Goal: Task Accomplishment & Management: Manage account settings

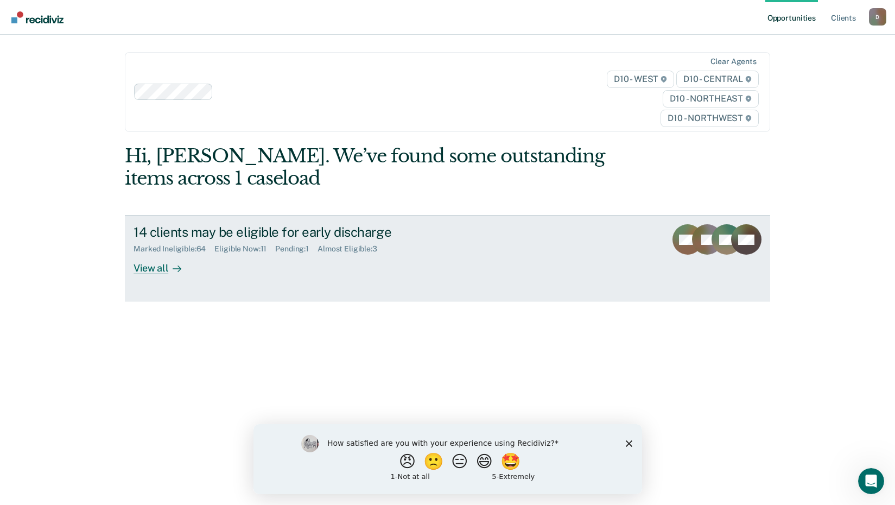
click at [155, 266] on div "View all" at bounding box center [164, 264] width 61 height 21
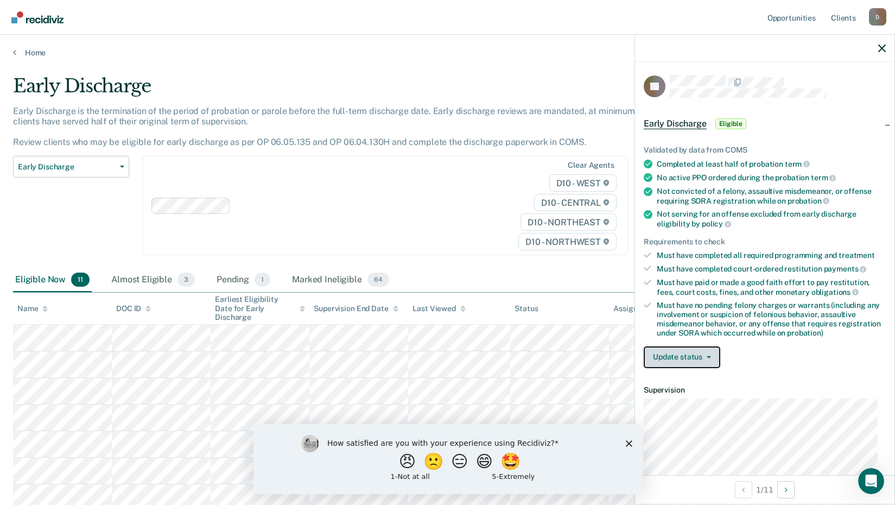
click at [706, 352] on button "Update status" at bounding box center [682, 357] width 77 height 22
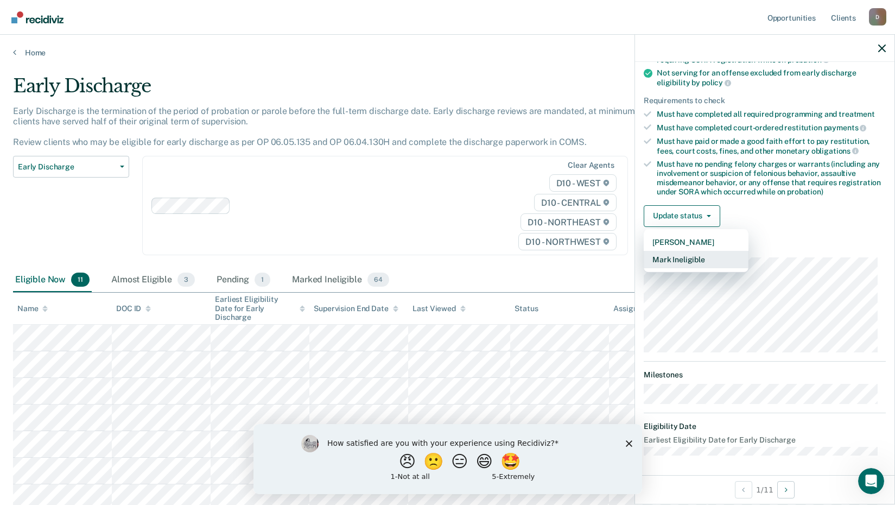
scroll to position [142, 0]
click at [689, 255] on button "Mark Ineligible" at bounding box center [696, 258] width 105 height 17
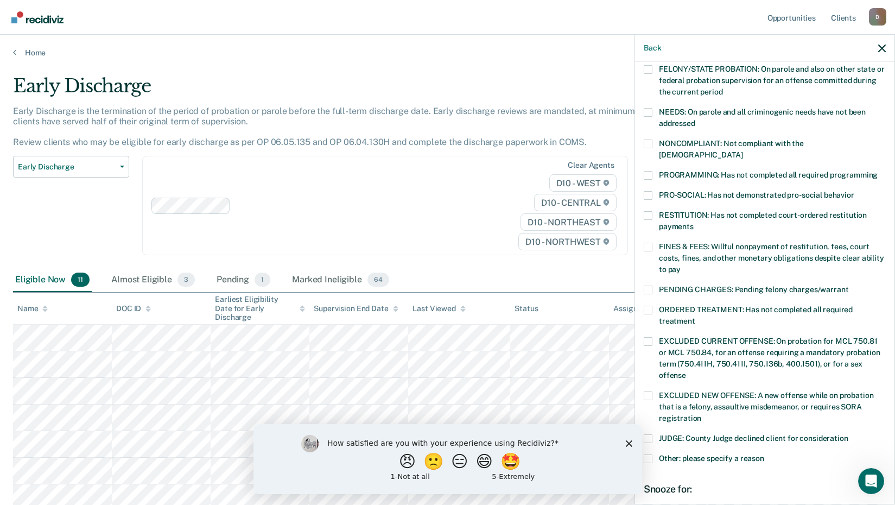
click at [647, 211] on span at bounding box center [648, 215] width 9 height 9
click at [694, 223] on input "RESTITUTION: Has not completed court-ordered restitution payments" at bounding box center [694, 223] width 0 height 0
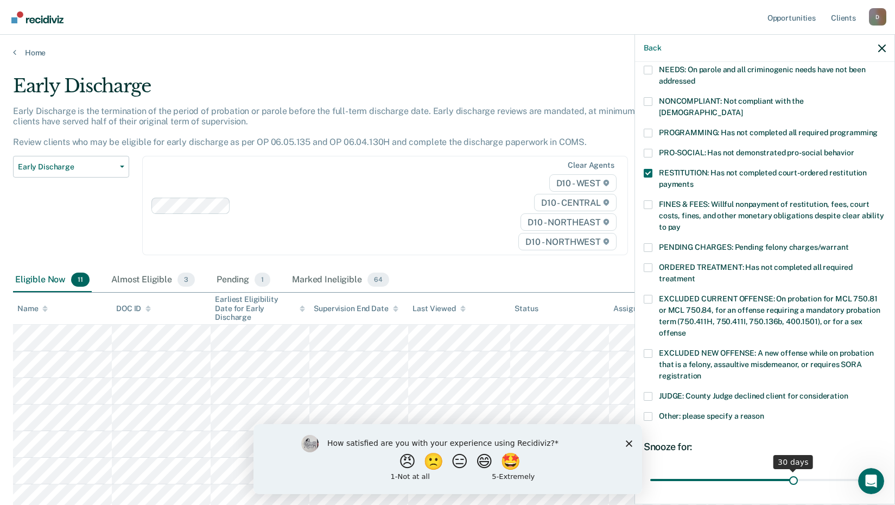
scroll to position [251, 0]
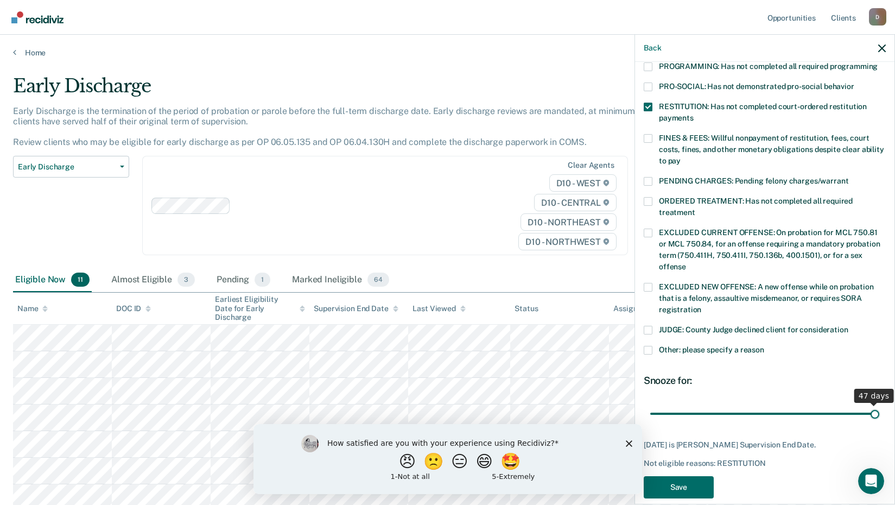
drag, startPoint x: 789, startPoint y: 398, endPoint x: 883, endPoint y: 399, distance: 93.9
type input "47"
click at [880, 404] on input "range" at bounding box center [765, 413] width 229 height 19
click at [679, 476] on button "Save" at bounding box center [679, 487] width 70 height 22
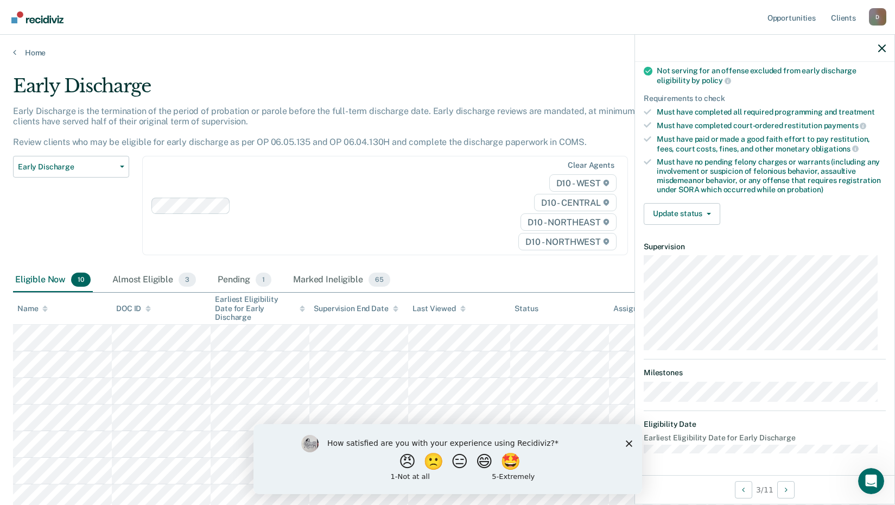
scroll to position [142, 0]
click at [709, 214] on icon "button" at bounding box center [709, 215] width 4 height 2
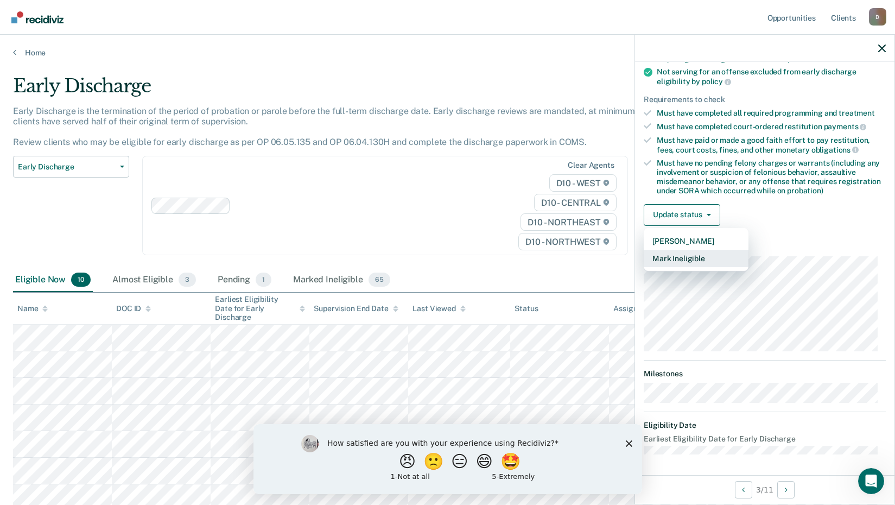
click at [678, 260] on button "Mark Ineligible" at bounding box center [696, 258] width 105 height 17
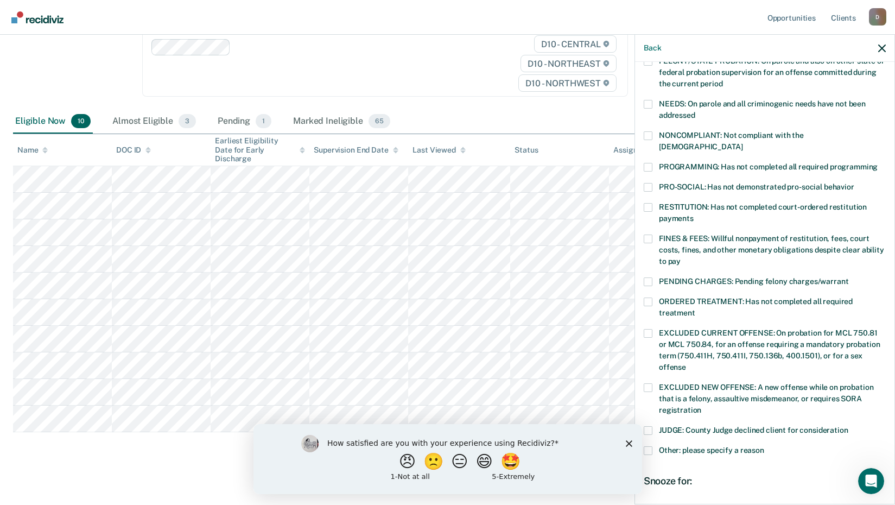
scroll to position [254, 0]
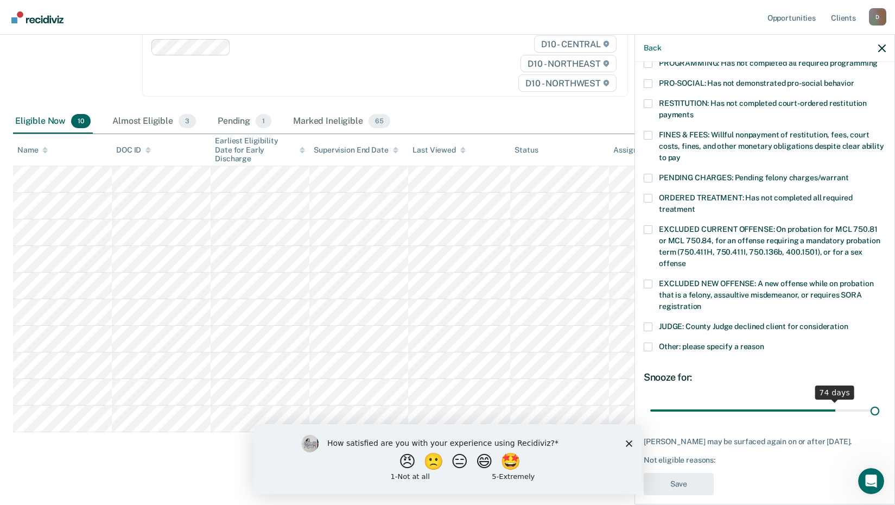
drag, startPoint x: 722, startPoint y: 395, endPoint x: 907, endPoint y: 398, distance: 185.7
type input "90"
click at [880, 401] on input "range" at bounding box center [765, 410] width 229 height 19
click at [646, 343] on span at bounding box center [648, 347] width 9 height 9
click at [765, 343] on input "Other: please specify a reason" at bounding box center [765, 343] width 0 height 0
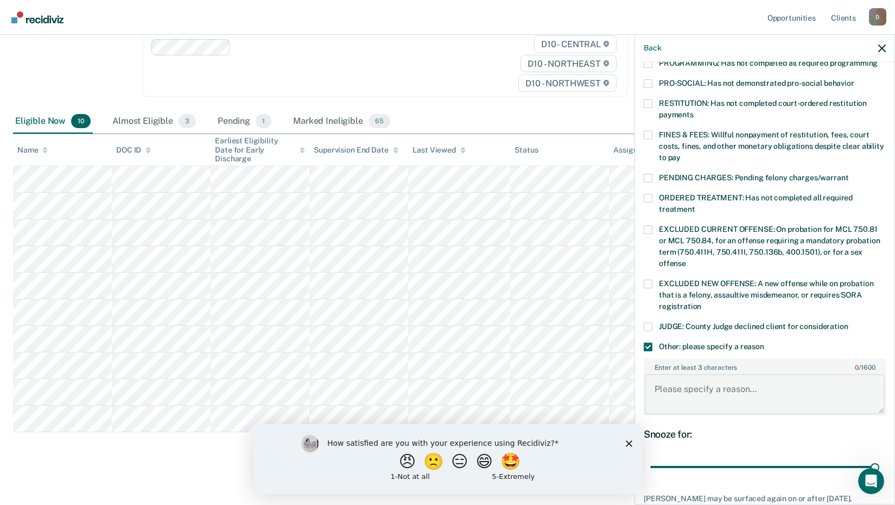
click at [673, 378] on textarea "Enter at least 3 characters 0 / 1600" at bounding box center [765, 394] width 240 height 40
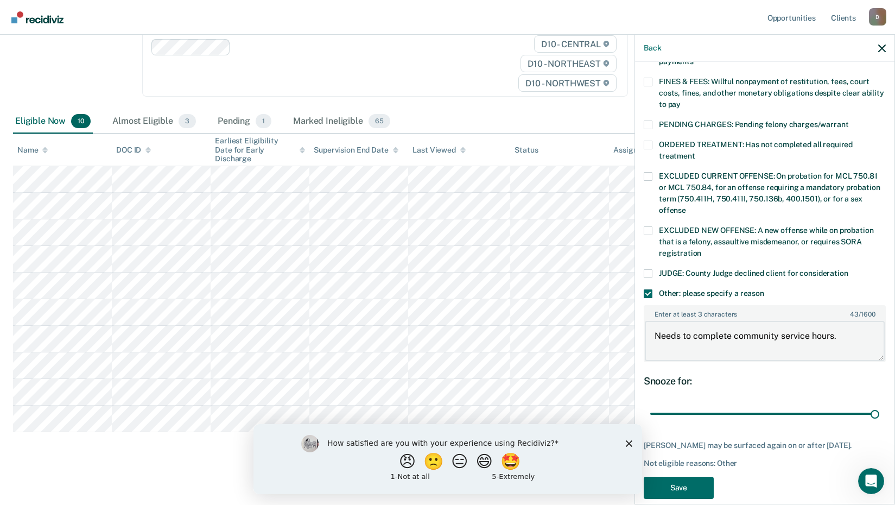
scroll to position [311, 0]
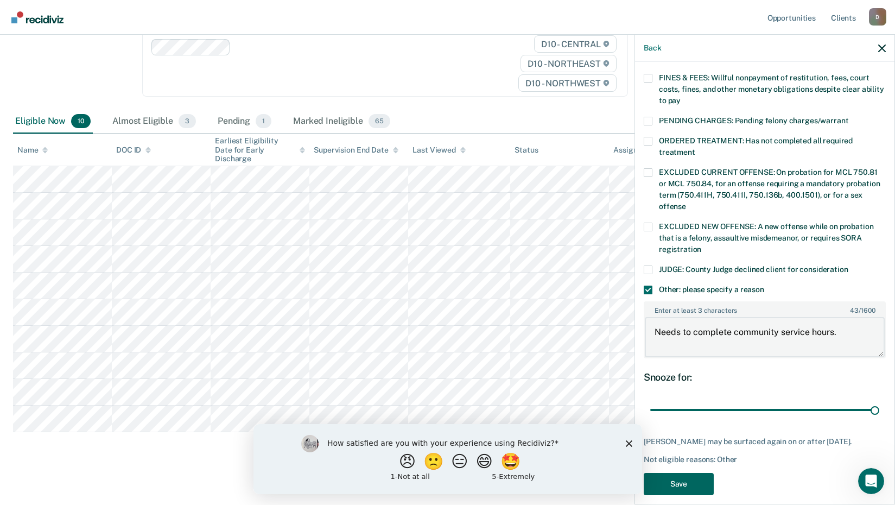
type textarea "Needs to complete community service hours."
click at [681, 473] on button "Save" at bounding box center [679, 484] width 70 height 22
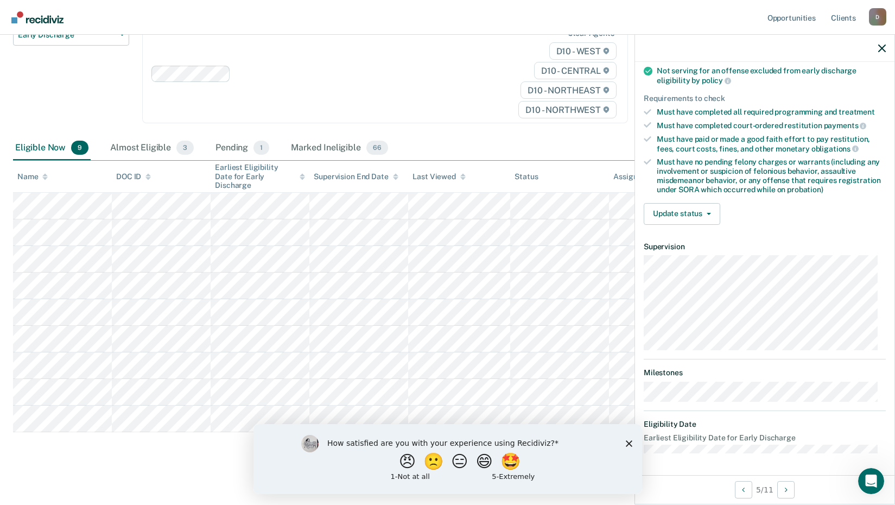
scroll to position [142, 0]
click at [708, 214] on icon "button" at bounding box center [709, 215] width 4 height 2
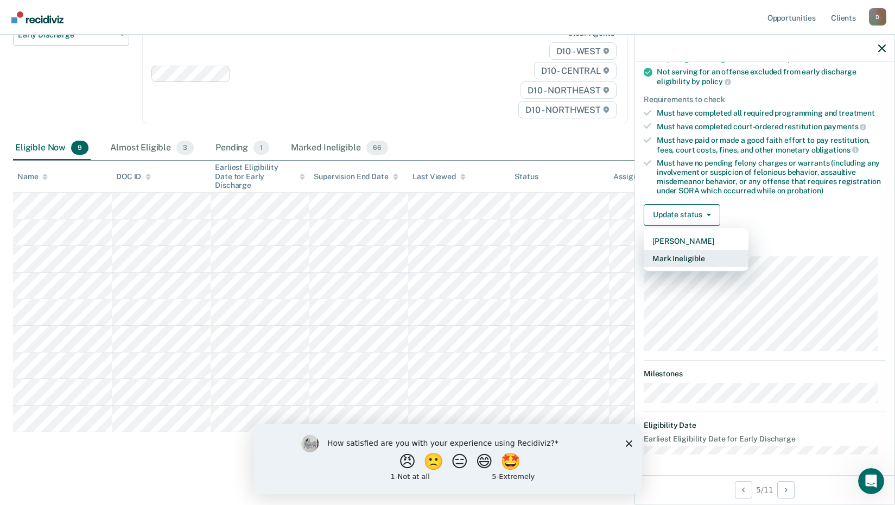
click at [685, 254] on button "Mark Ineligible" at bounding box center [696, 258] width 105 height 17
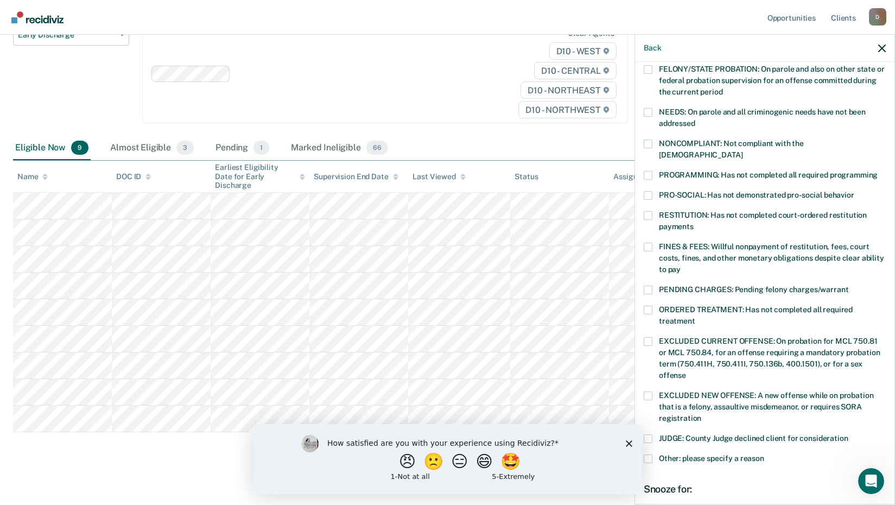
click at [649, 211] on span at bounding box center [648, 215] width 9 height 9
click at [694, 223] on input "RESTITUTION: Has not completed court-ordered restitution payments" at bounding box center [694, 223] width 0 height 0
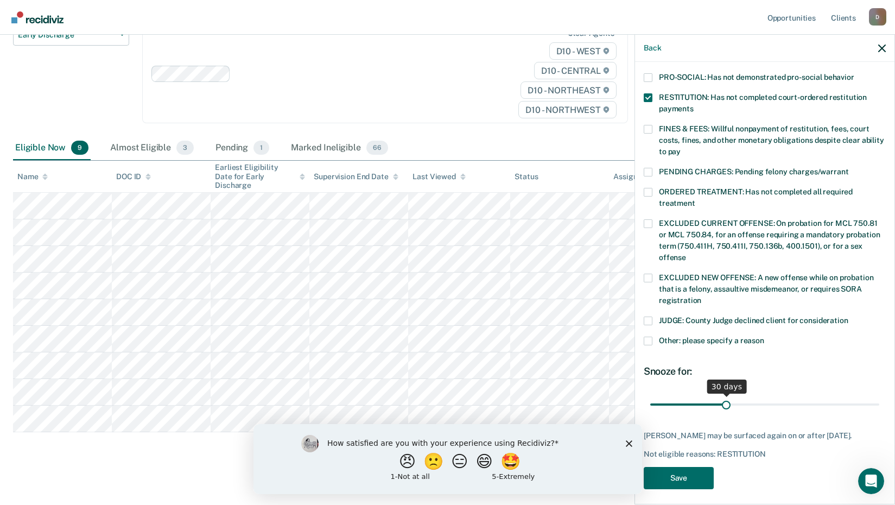
scroll to position [263, 0]
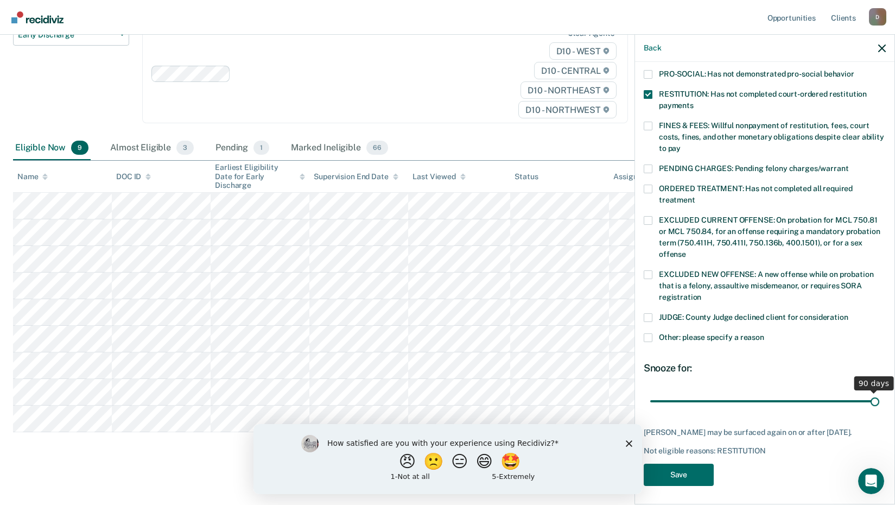
drag, startPoint x: 724, startPoint y: 391, endPoint x: 907, endPoint y: 375, distance: 184.3
type input "90"
click at [880, 392] on input "range" at bounding box center [765, 401] width 229 height 19
click at [659, 471] on button "Save" at bounding box center [679, 475] width 70 height 22
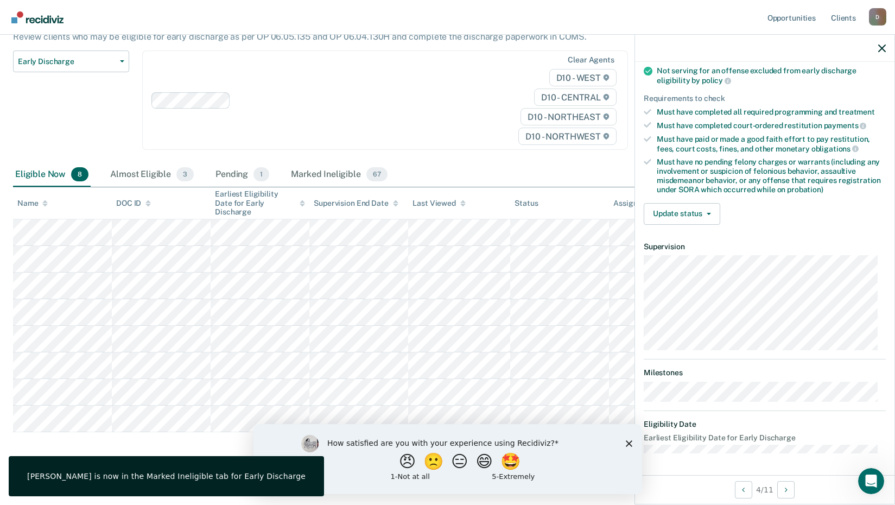
scroll to position [131, 0]
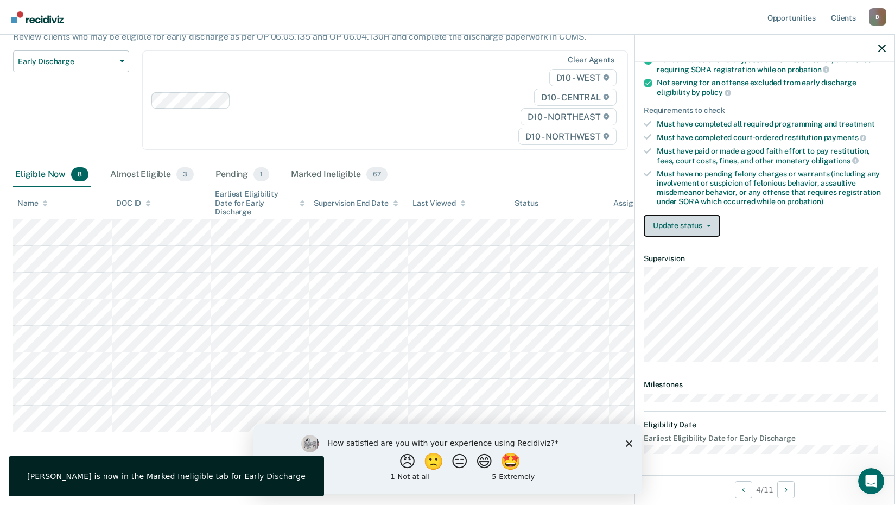
click at [715, 224] on button "Update status" at bounding box center [682, 226] width 77 height 22
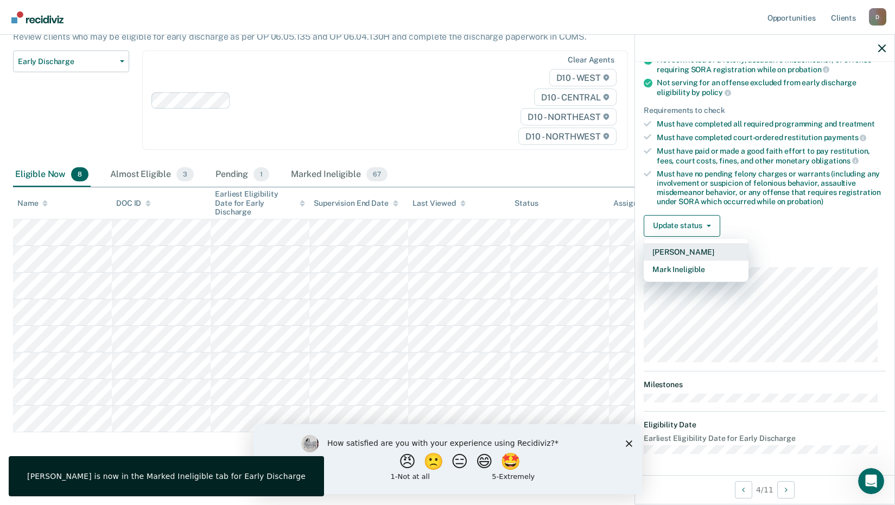
click at [694, 249] on button "[PERSON_NAME]" at bounding box center [696, 251] width 105 height 17
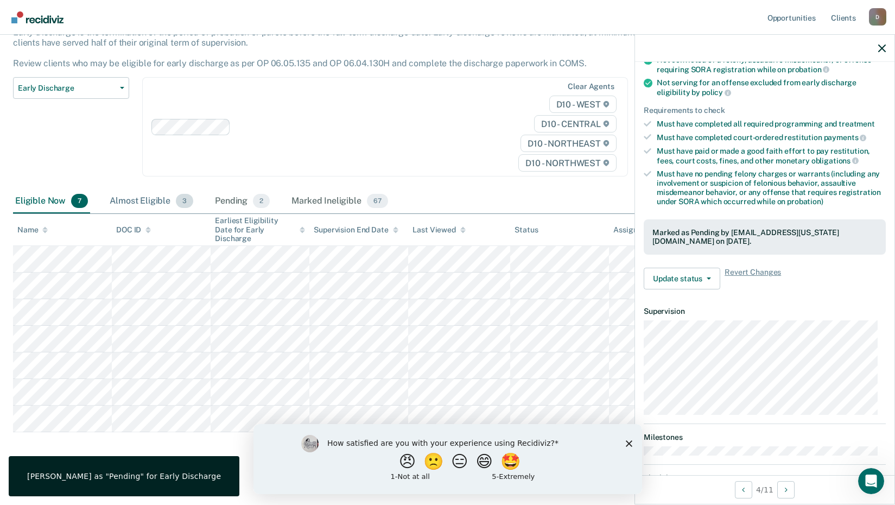
click at [136, 203] on div "Almost Eligible 3" at bounding box center [152, 202] width 88 height 24
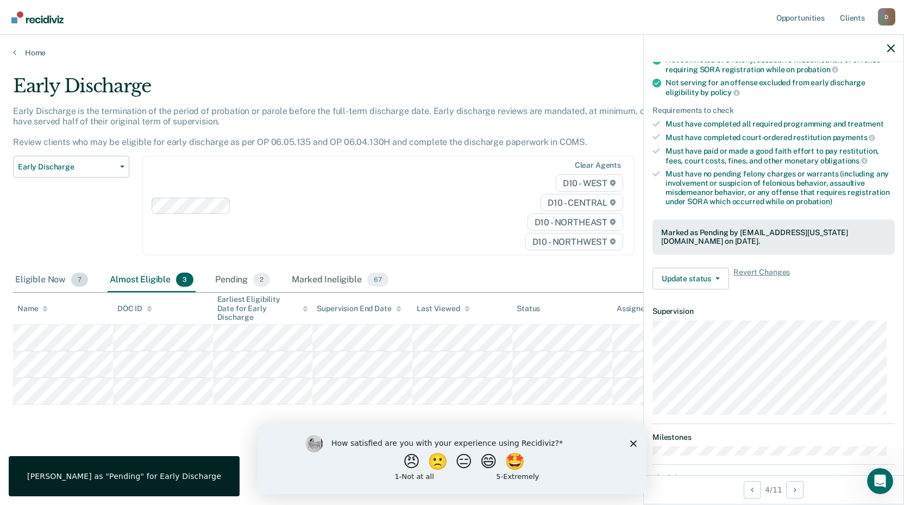
click at [34, 276] on div "Eligible Now 7" at bounding box center [51, 280] width 77 height 24
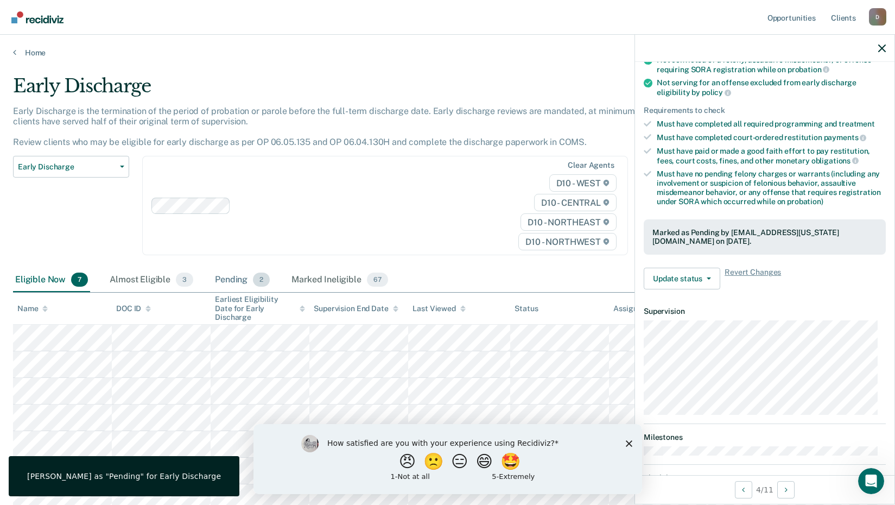
click at [229, 278] on div "Pending 2" at bounding box center [242, 280] width 59 height 24
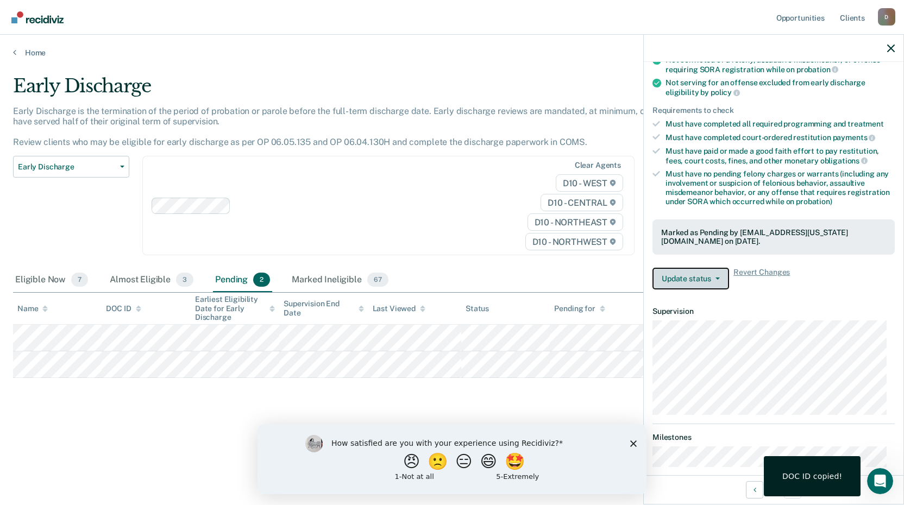
click at [718, 272] on button "Update status" at bounding box center [690, 279] width 77 height 22
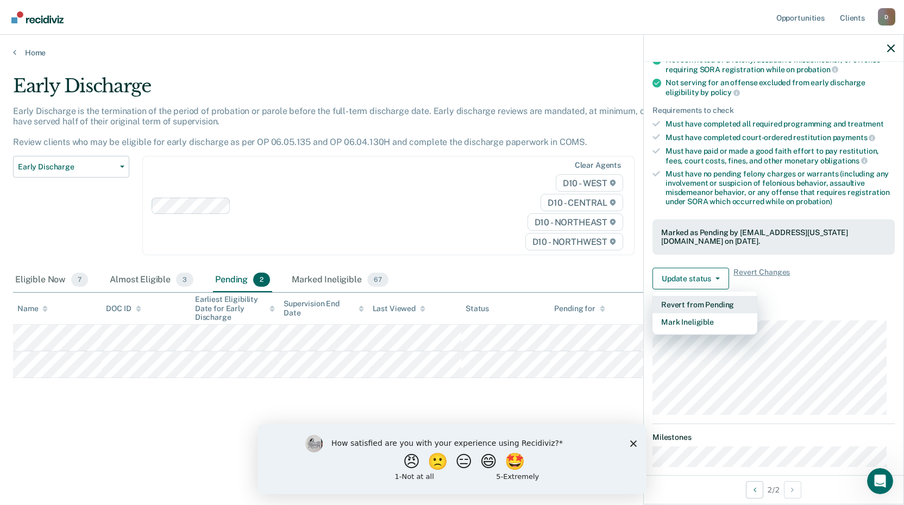
click at [705, 305] on button "Revert from Pending" at bounding box center [704, 304] width 105 height 17
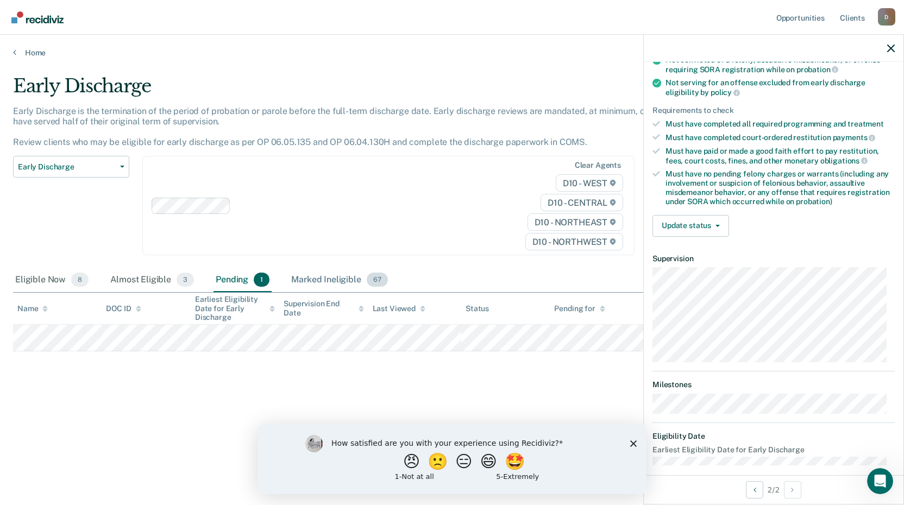
click at [331, 279] on div "Marked Ineligible 67" at bounding box center [339, 280] width 100 height 24
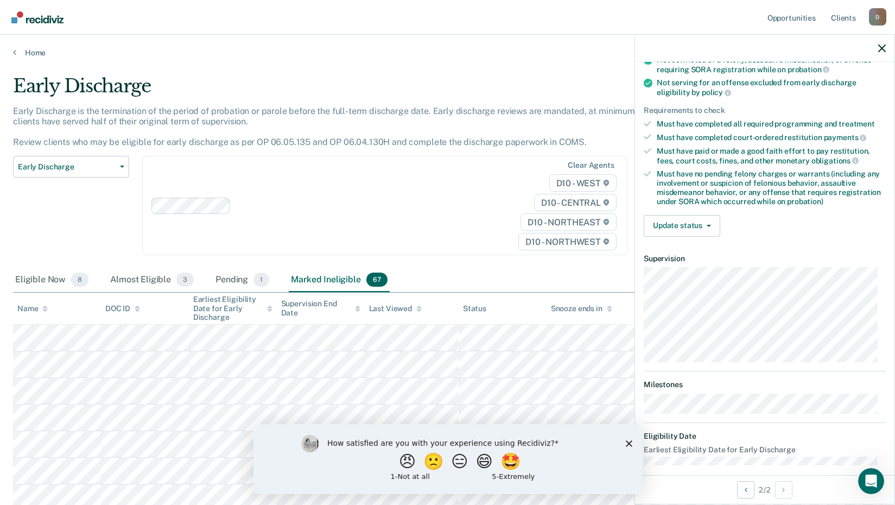
click at [27, 304] on div "Name" at bounding box center [32, 308] width 30 height 9
click at [34, 50] on link "Home" at bounding box center [447, 53] width 869 height 10
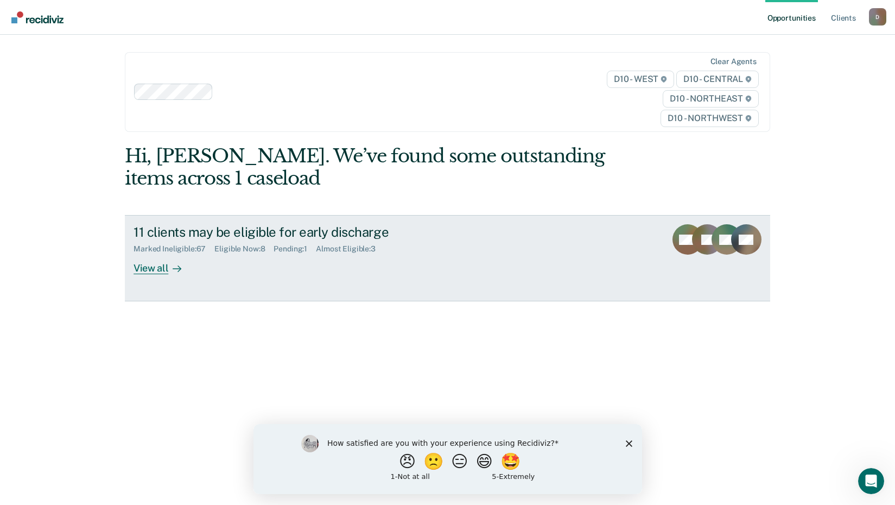
click at [140, 265] on div "View all" at bounding box center [164, 264] width 61 height 21
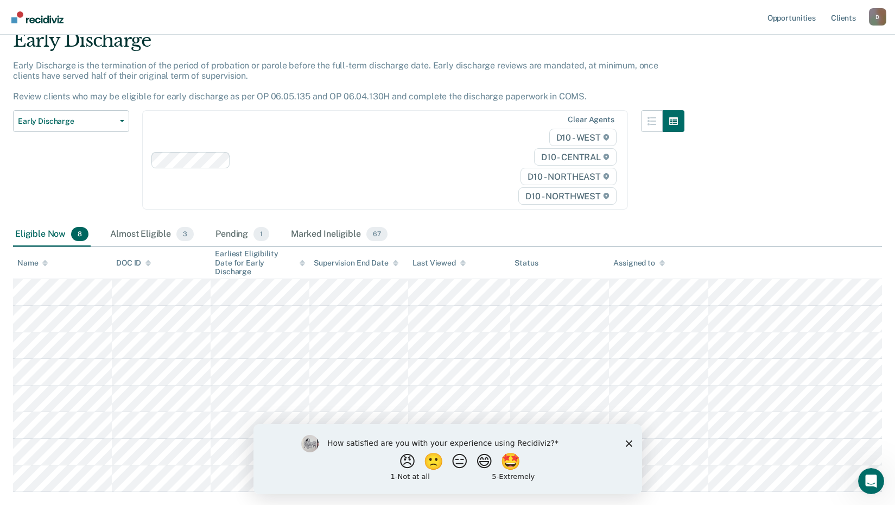
scroll to position [105, 0]
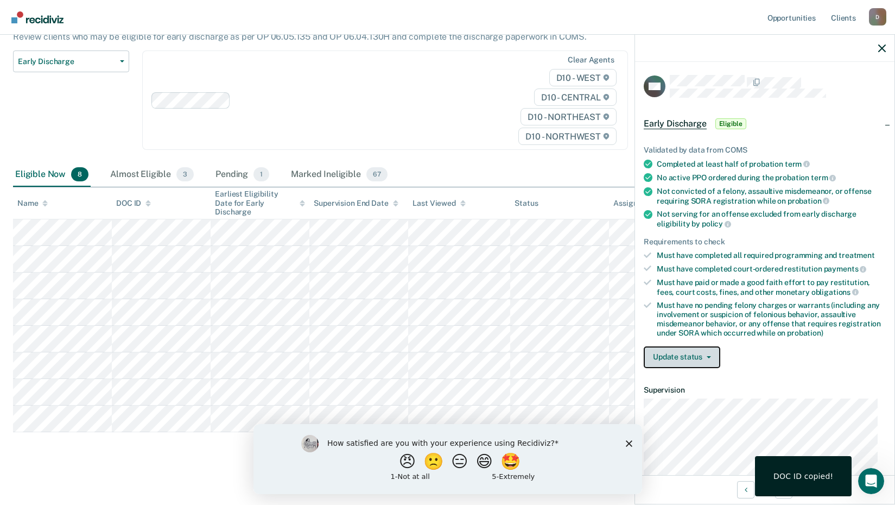
click at [714, 356] on button "Update status" at bounding box center [682, 357] width 77 height 22
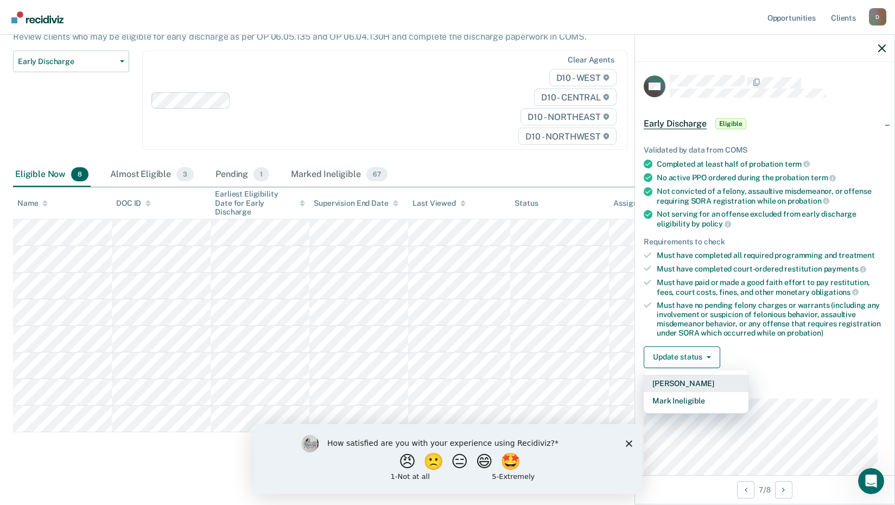
click at [687, 381] on button "[PERSON_NAME]" at bounding box center [696, 383] width 105 height 17
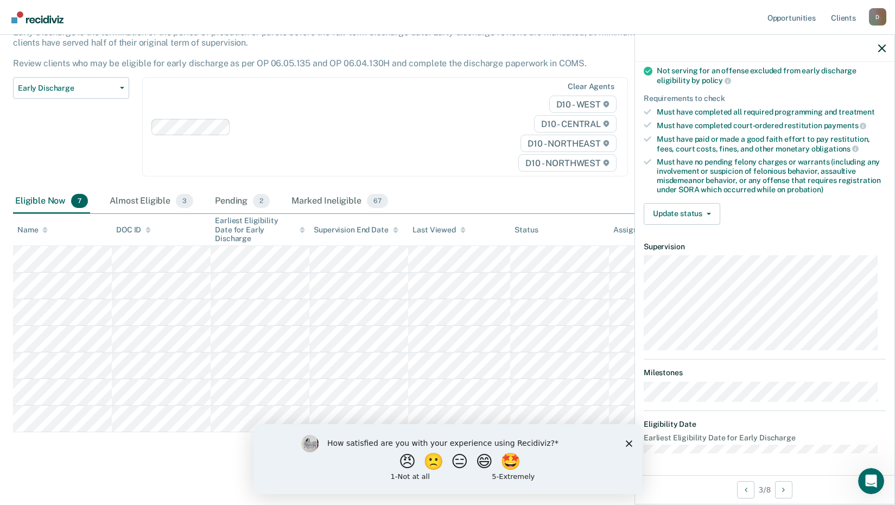
scroll to position [131, 0]
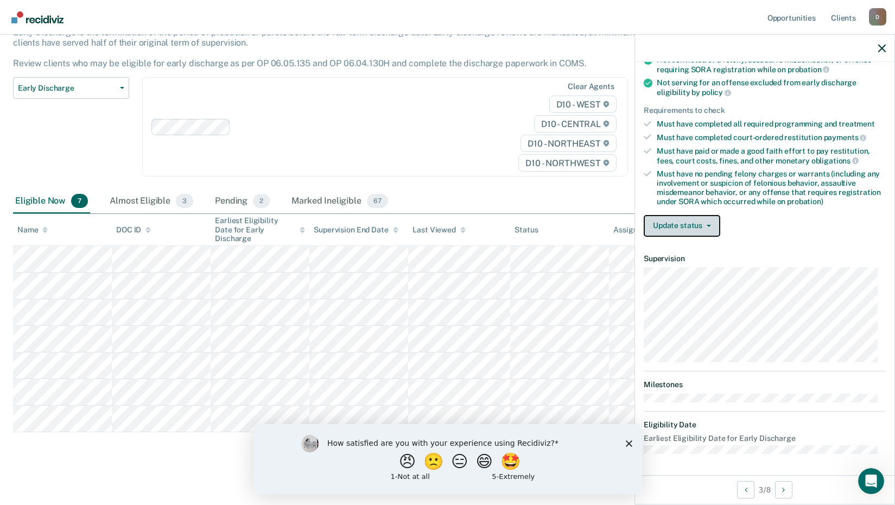
click at [709, 229] on button "Update status" at bounding box center [682, 226] width 77 height 22
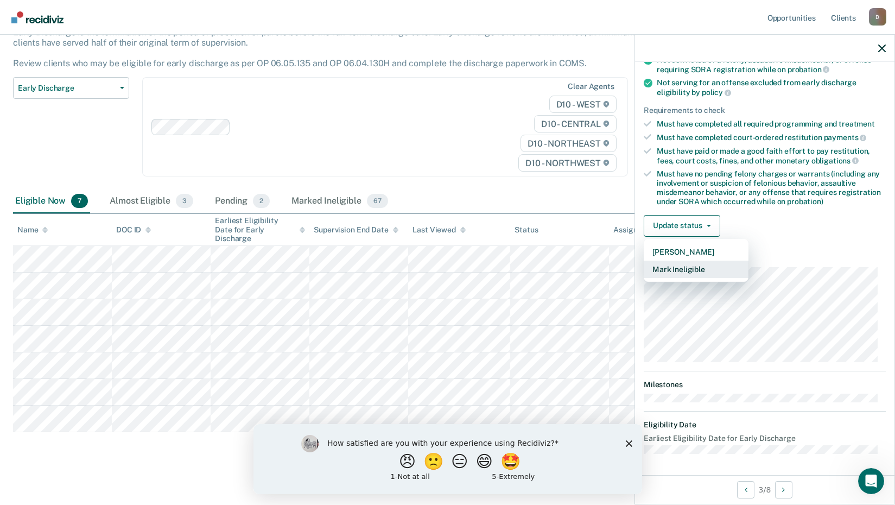
click at [693, 270] on button "Mark Ineligible" at bounding box center [696, 269] width 105 height 17
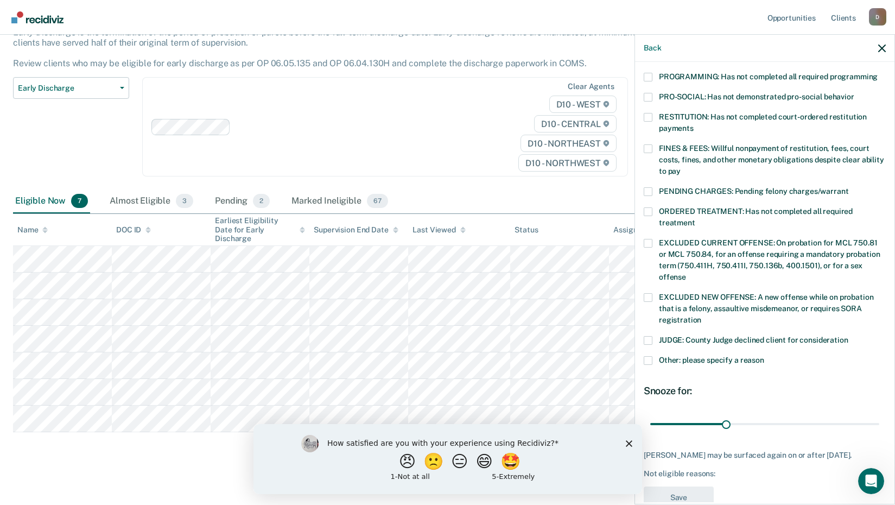
scroll to position [254, 0]
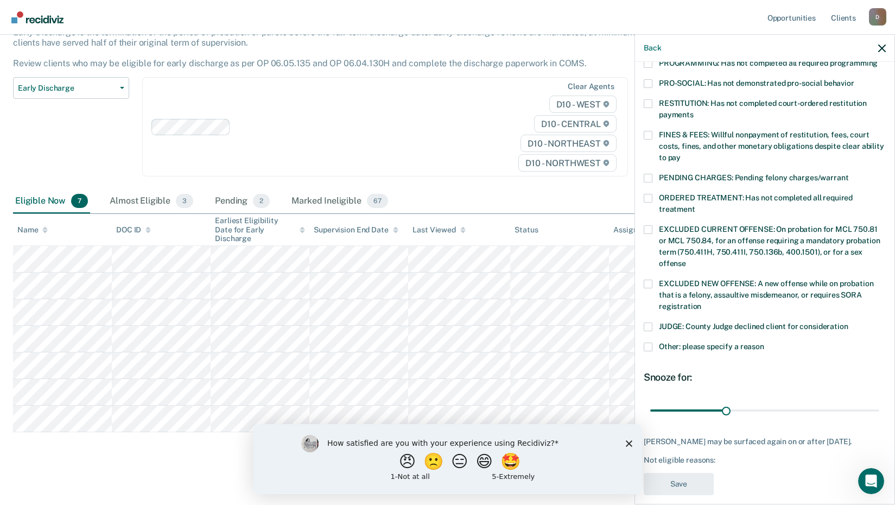
click at [646, 343] on span at bounding box center [648, 347] width 9 height 9
click at [765, 343] on input "Other: please specify a reason" at bounding box center [765, 343] width 0 height 0
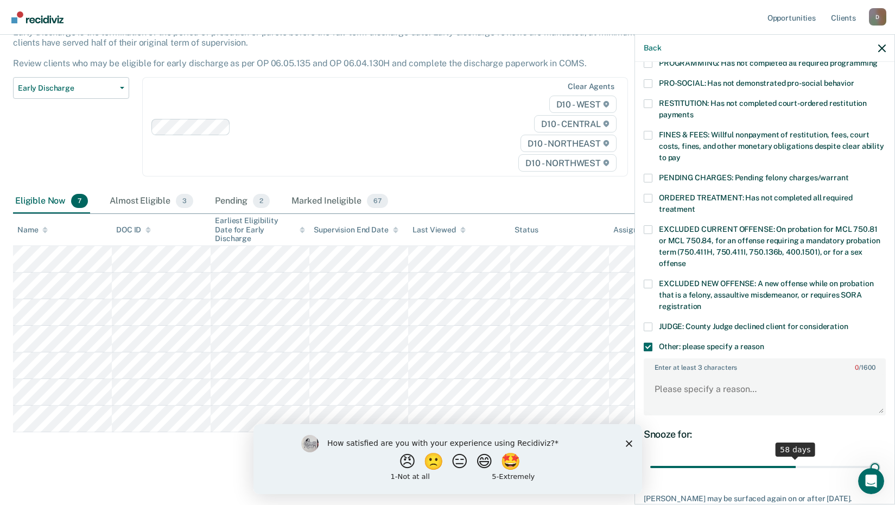
drag, startPoint x: 727, startPoint y: 453, endPoint x: 907, endPoint y: 465, distance: 181.2
type input "90"
click at [880, 465] on input "range" at bounding box center [765, 467] width 229 height 19
click at [733, 386] on textarea "Enter at least 3 characters 0 / 1600" at bounding box center [765, 394] width 240 height 40
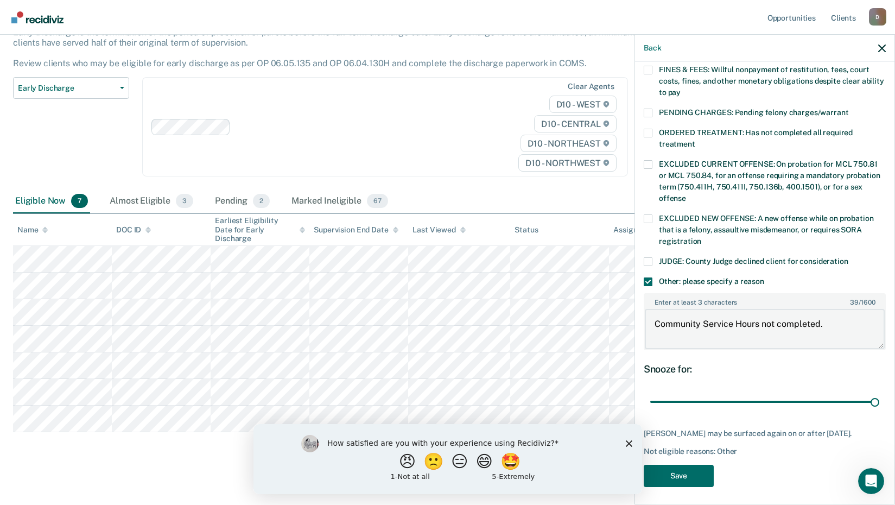
scroll to position [320, 0]
type textarea "Community Service Hours not completed."
click at [674, 473] on button "Save" at bounding box center [679, 475] width 70 height 22
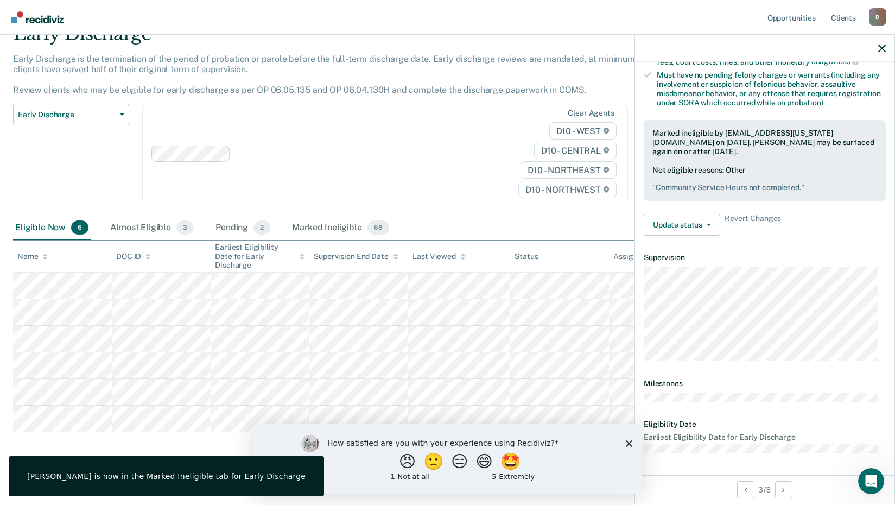
scroll to position [229, 0]
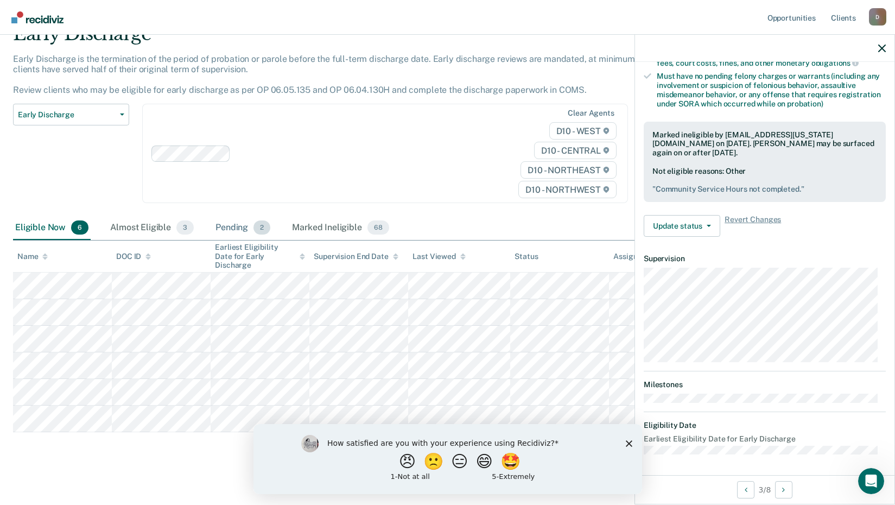
click at [229, 224] on div "Pending 2" at bounding box center [242, 228] width 59 height 24
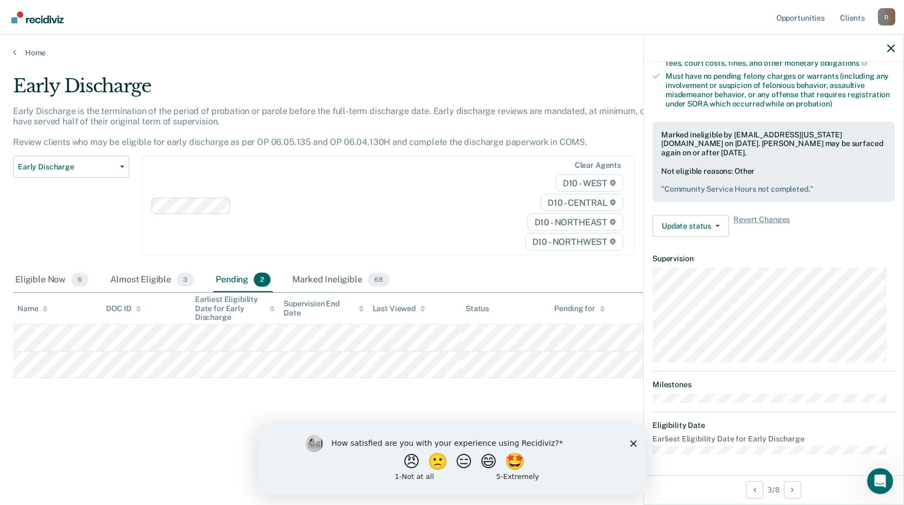
scroll to position [195, 0]
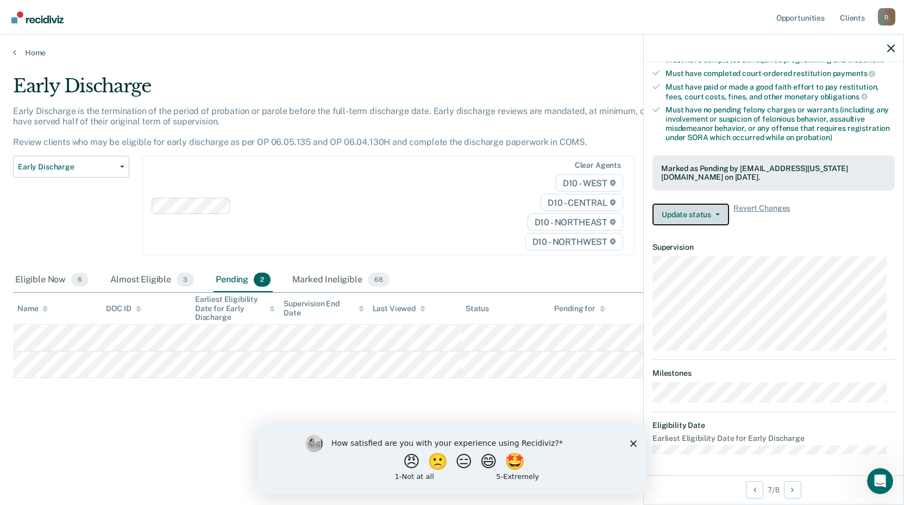
click at [712, 216] on button "Update status" at bounding box center [690, 215] width 77 height 22
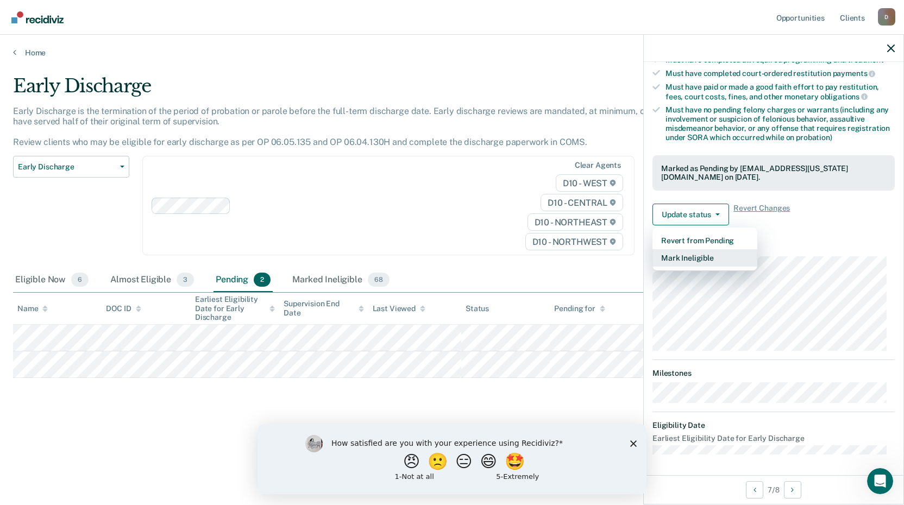
click at [717, 257] on button "Mark Ineligible" at bounding box center [704, 257] width 105 height 17
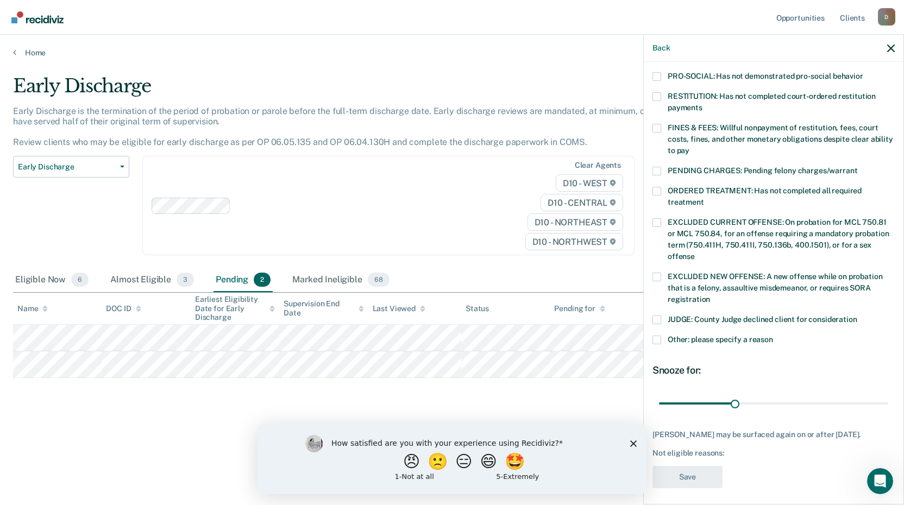
scroll to position [263, 0]
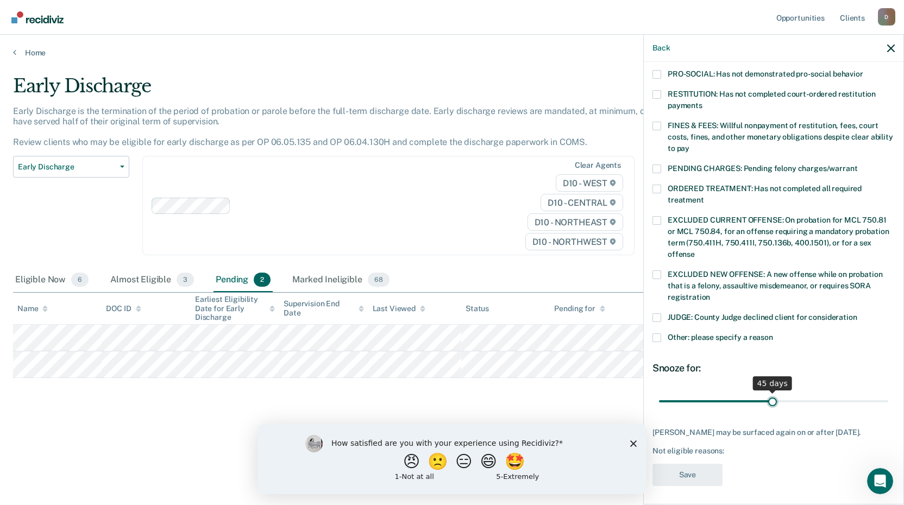
drag, startPoint x: 730, startPoint y: 387, endPoint x: 769, endPoint y: 386, distance: 38.6
type input "45"
click at [769, 392] on input "range" at bounding box center [773, 401] width 229 height 19
click at [651, 324] on div "AM Which of the following requirements has [PERSON_NAME] not met? [MEDICAL_DATA…" at bounding box center [773, 282] width 260 height 440
click at [660, 333] on span at bounding box center [656, 337] width 9 height 9
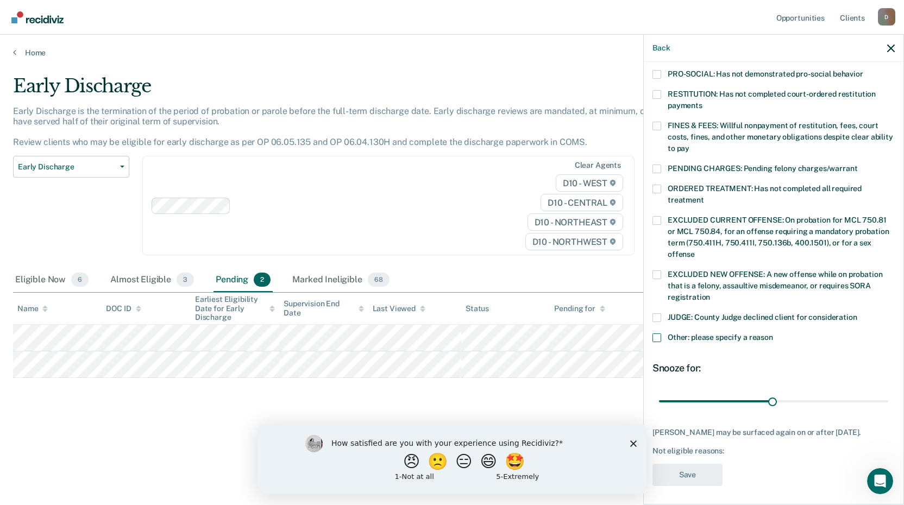
click at [773, 333] on input "Other: please specify a reason" at bounding box center [773, 333] width 0 height 0
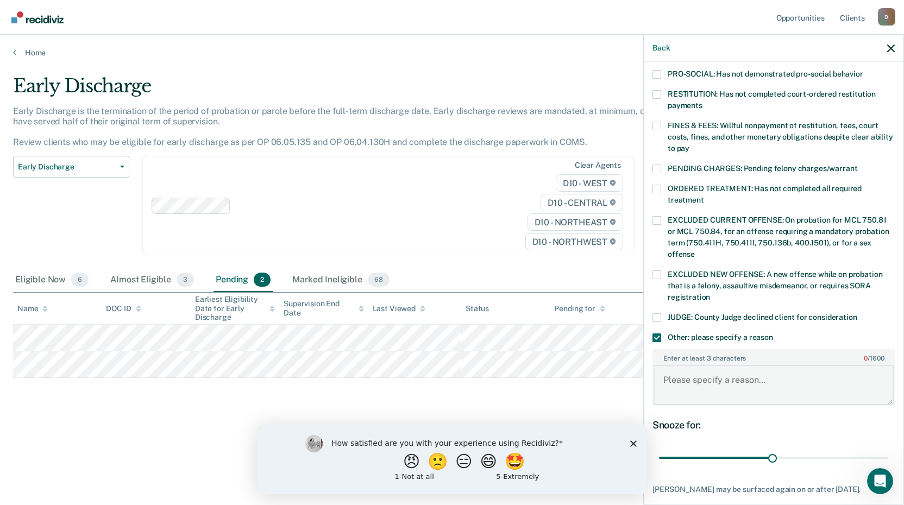
click at [717, 376] on textarea "Enter at least 3 characters 0 / 1600" at bounding box center [773, 385] width 240 height 40
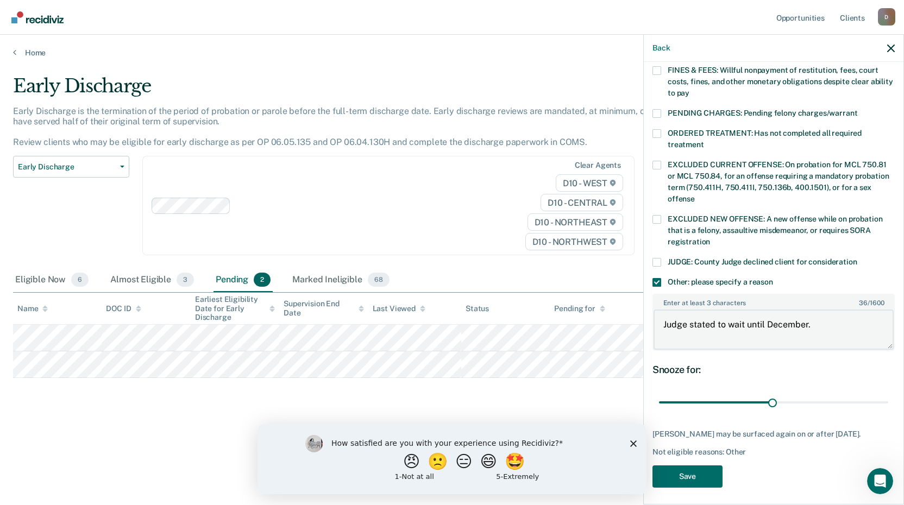
scroll to position [320, 0]
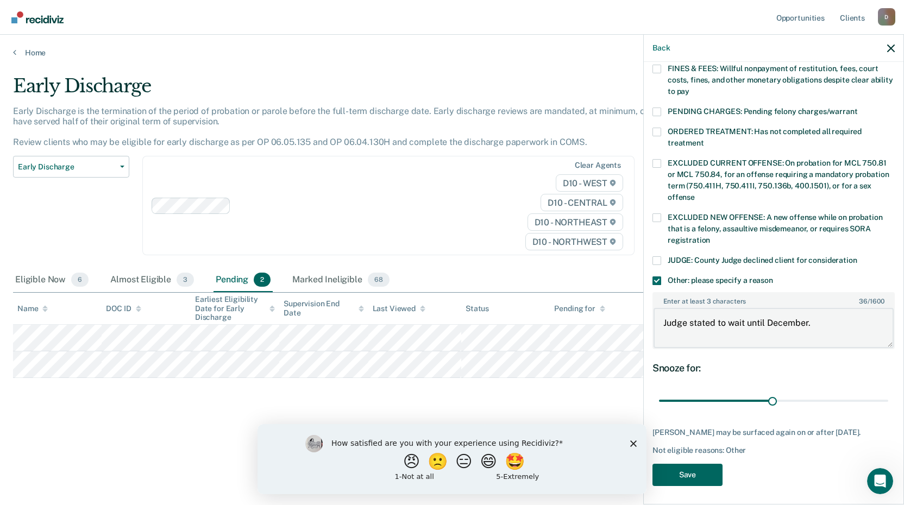
type textarea "Judge stated to wait until December."
click at [696, 470] on button "Save" at bounding box center [687, 475] width 70 height 22
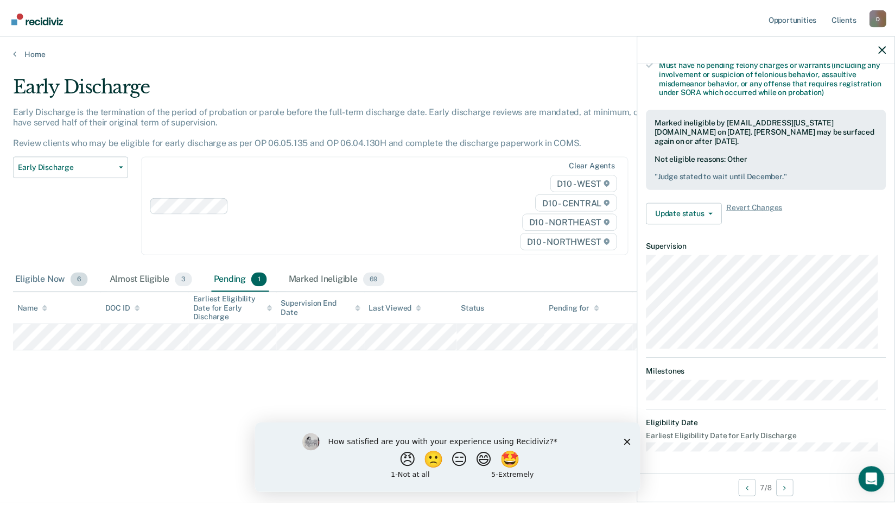
scroll to position [241, 0]
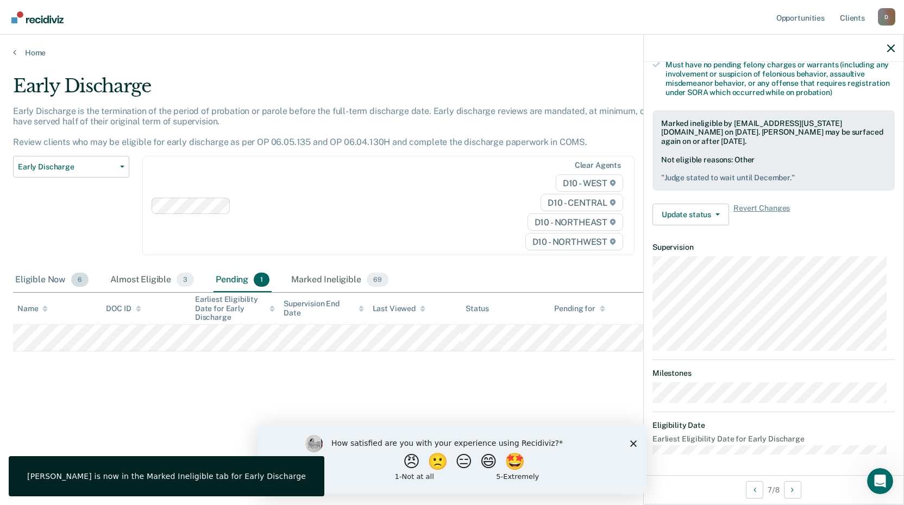
click at [34, 281] on div "Eligible Now 6" at bounding box center [52, 280] width 78 height 24
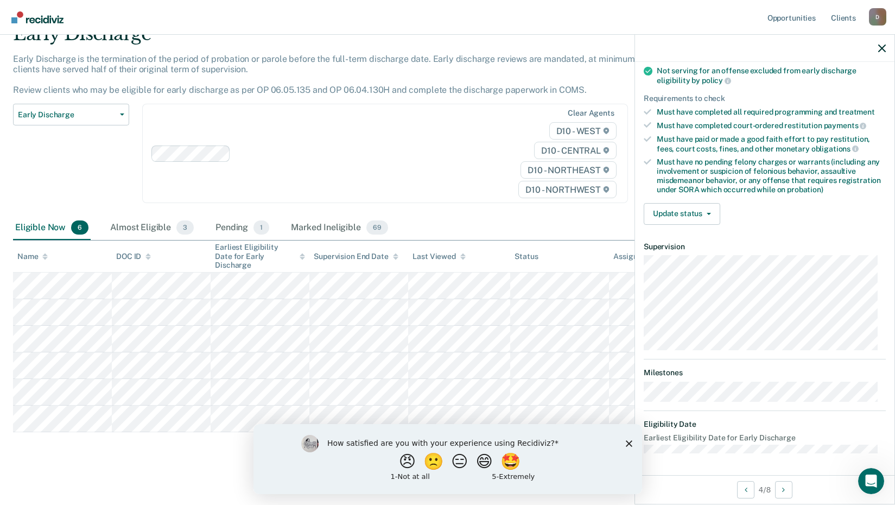
scroll to position [142, 0]
click at [712, 211] on button "Update status" at bounding box center [682, 215] width 77 height 22
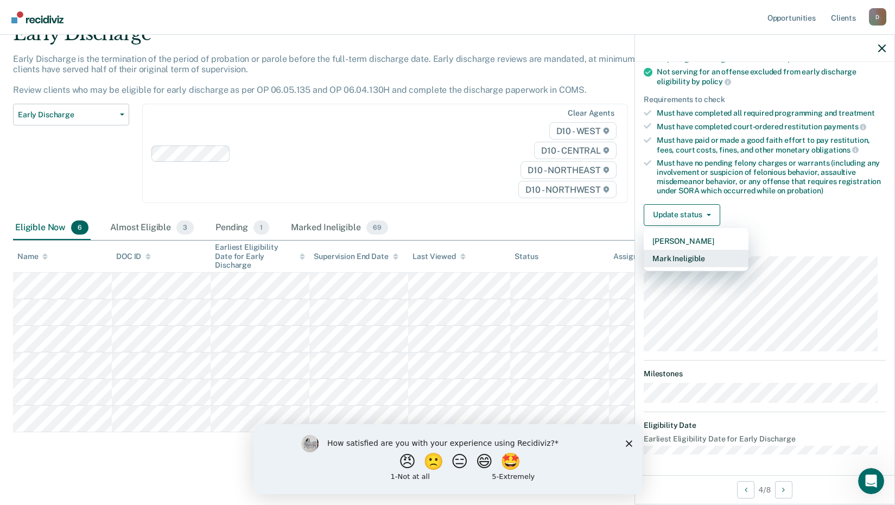
click at [680, 261] on button "Mark Ineligible" at bounding box center [696, 258] width 105 height 17
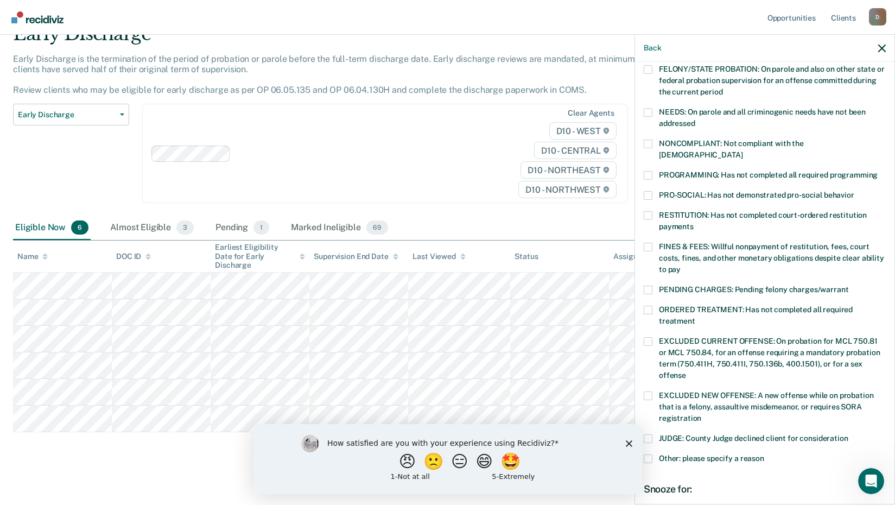
click at [652, 243] on span at bounding box center [648, 247] width 9 height 9
click at [681, 266] on input "FINES & FEES: Willful nonpayment of restitution, fees, court costs, fines, and …" at bounding box center [681, 266] width 0 height 0
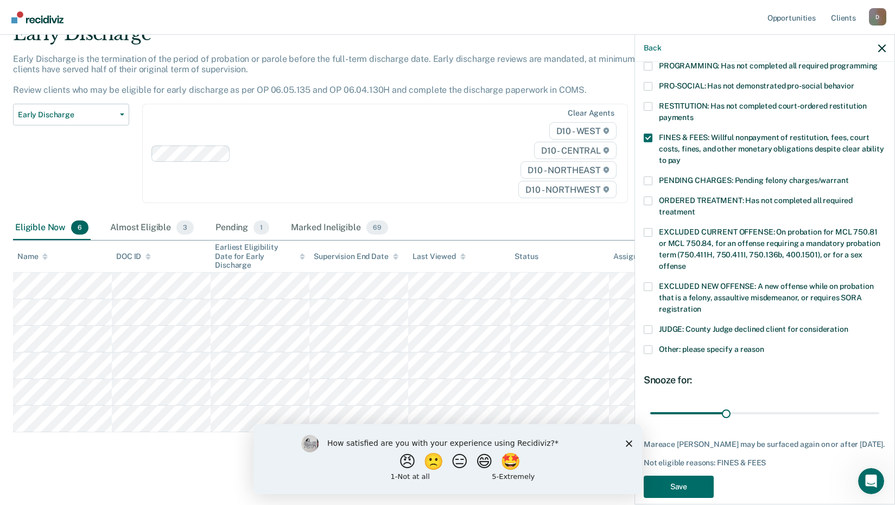
scroll to position [263, 0]
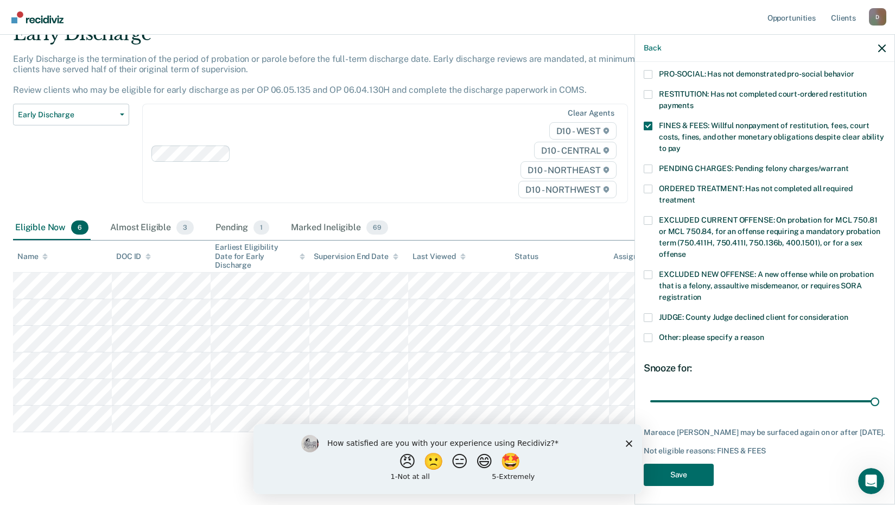
drag, startPoint x: 726, startPoint y: 389, endPoint x: 886, endPoint y: 396, distance: 159.8
type input "90"
click at [880, 392] on input "range" at bounding box center [765, 401] width 229 height 19
click at [671, 473] on button "Save" at bounding box center [679, 475] width 70 height 22
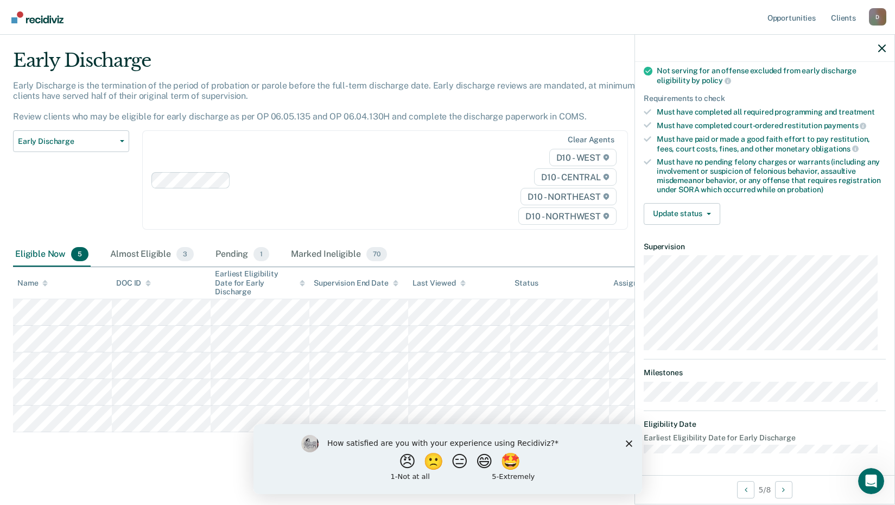
scroll to position [142, 0]
click at [712, 214] on button "Update status" at bounding box center [682, 215] width 77 height 22
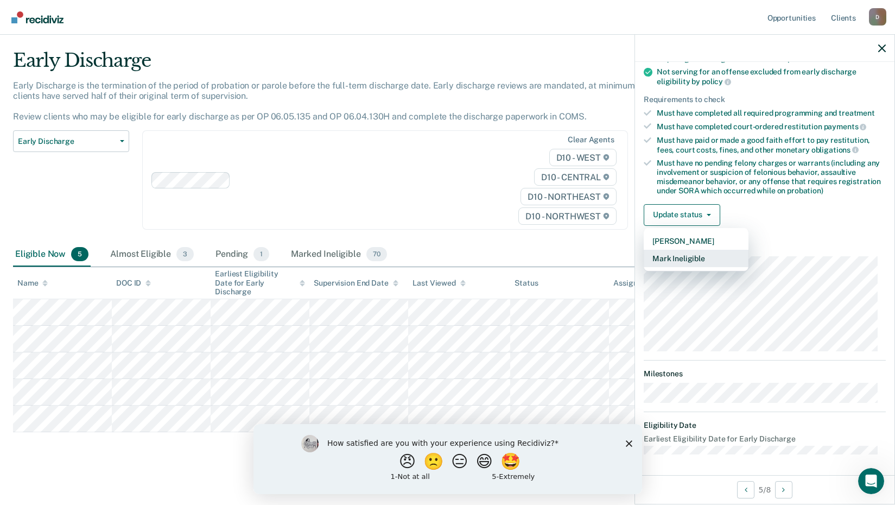
click at [699, 253] on button "Mark Ineligible" at bounding box center [696, 258] width 105 height 17
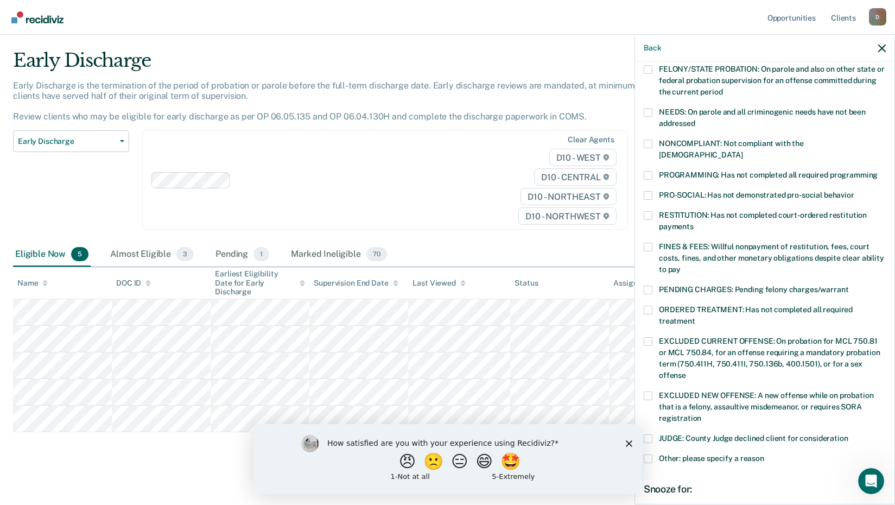
click at [654, 211] on label "RESTITUTION: Has not completed court-ordered restitution payments" at bounding box center [765, 222] width 242 height 23
click at [694, 223] on input "RESTITUTION: Has not completed court-ordered restitution payments" at bounding box center [694, 223] width 0 height 0
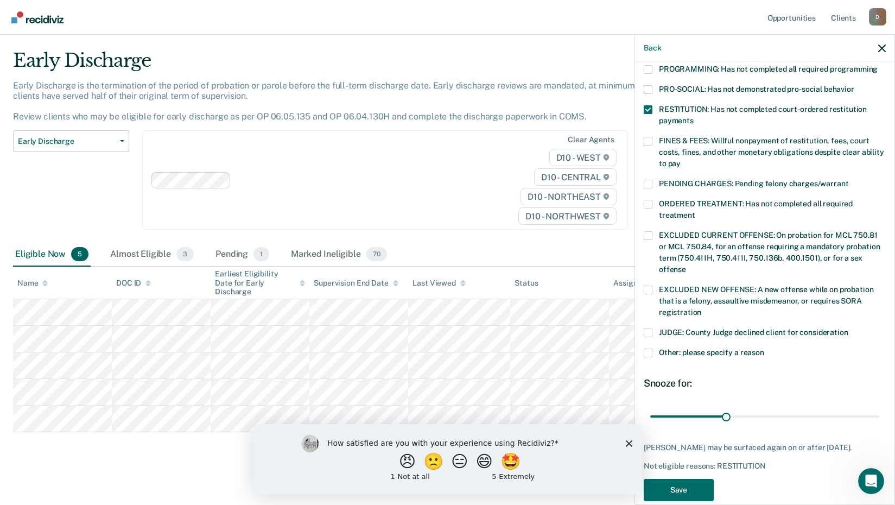
scroll to position [254, 0]
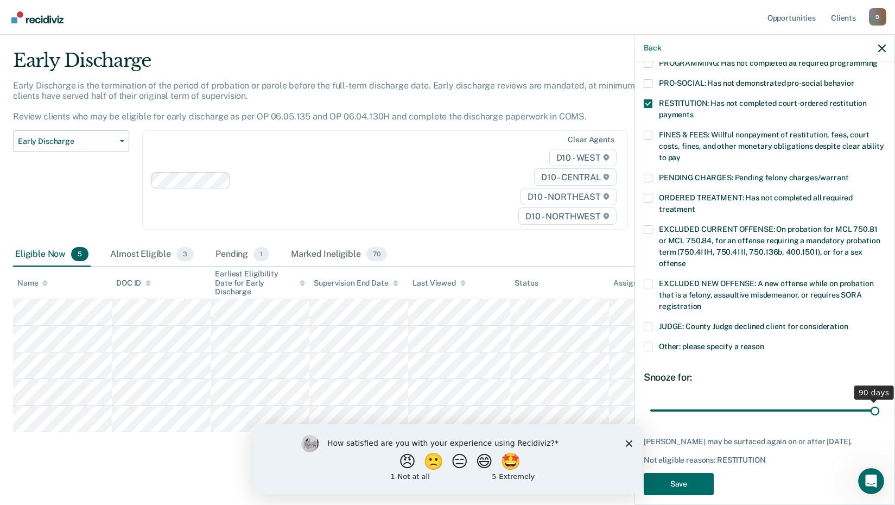
drag, startPoint x: 728, startPoint y: 399, endPoint x: 907, endPoint y: 396, distance: 179.2
type input "90"
click at [880, 401] on input "range" at bounding box center [765, 410] width 229 height 19
click at [689, 475] on button "Save" at bounding box center [679, 484] width 70 height 22
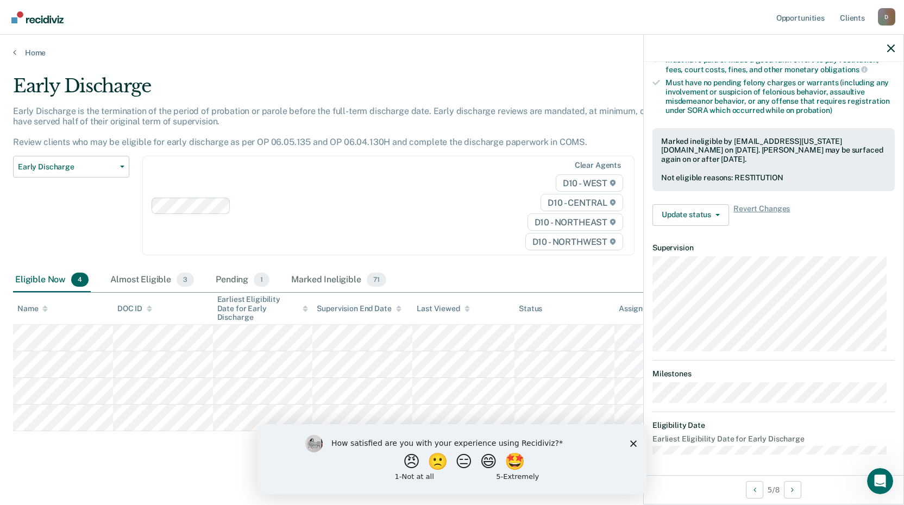
scroll to position [131, 0]
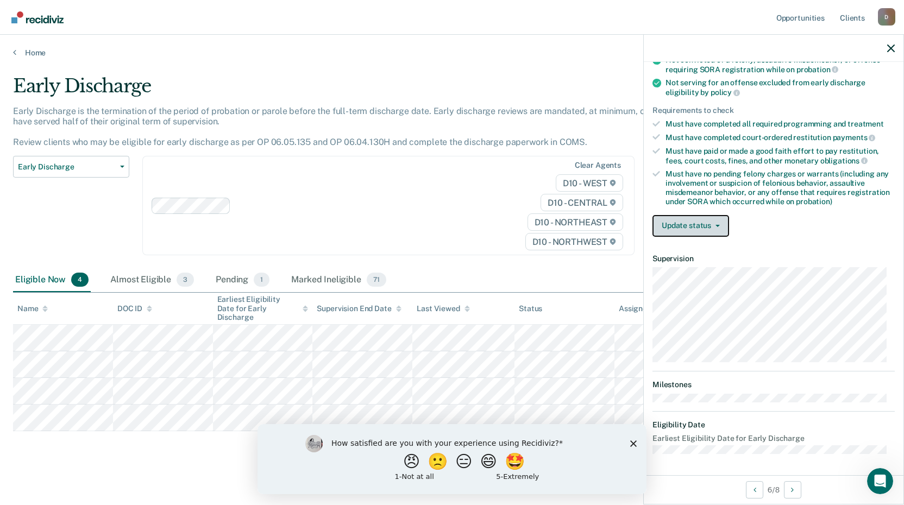
click at [720, 222] on button "Update status" at bounding box center [690, 226] width 77 height 22
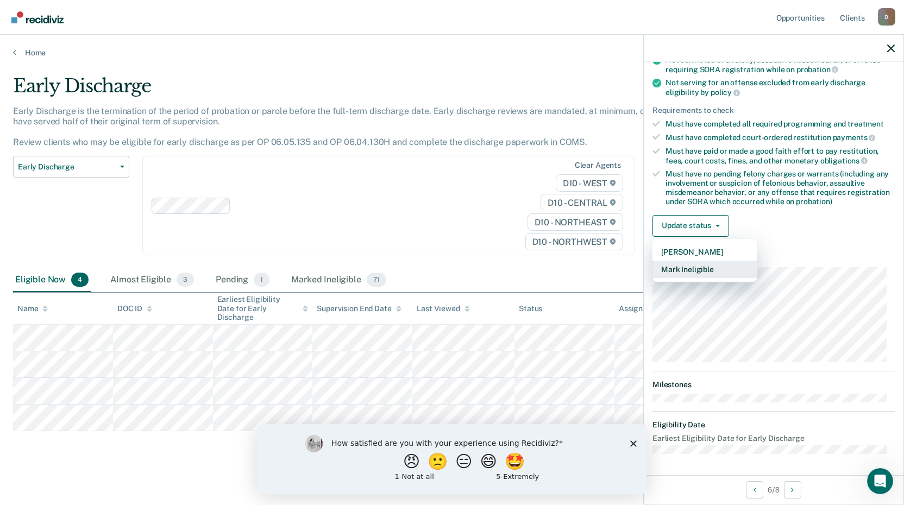
click at [697, 264] on button "Mark Ineligible" at bounding box center [704, 269] width 105 height 17
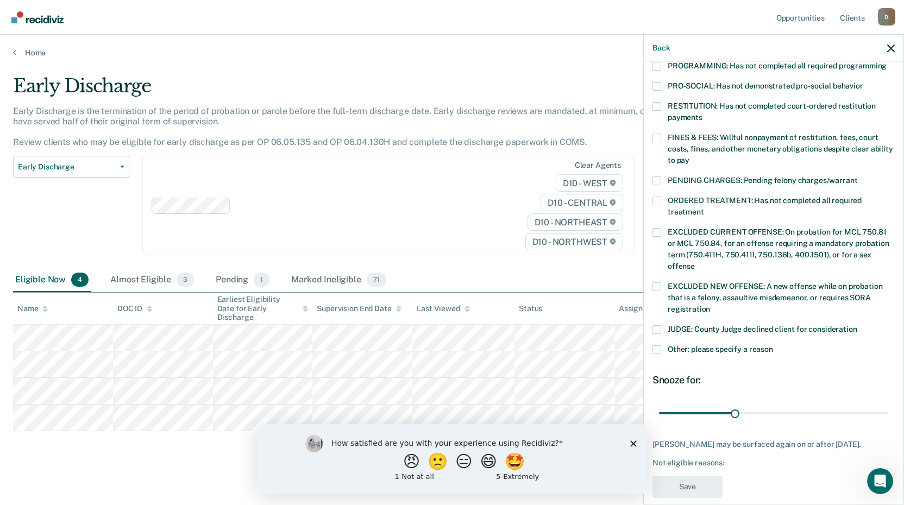
scroll to position [263, 0]
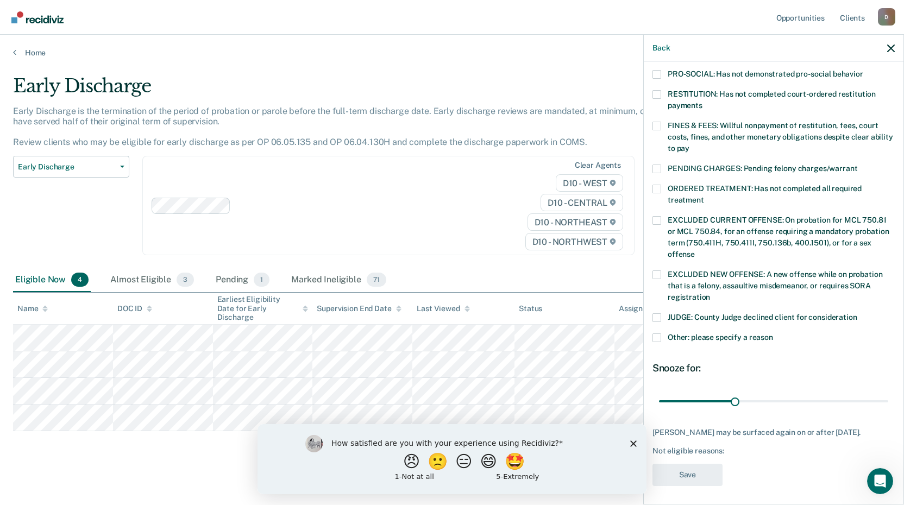
click at [657, 333] on span at bounding box center [656, 337] width 9 height 9
click at [773, 333] on input "Other: please specify a reason" at bounding box center [773, 333] width 0 height 0
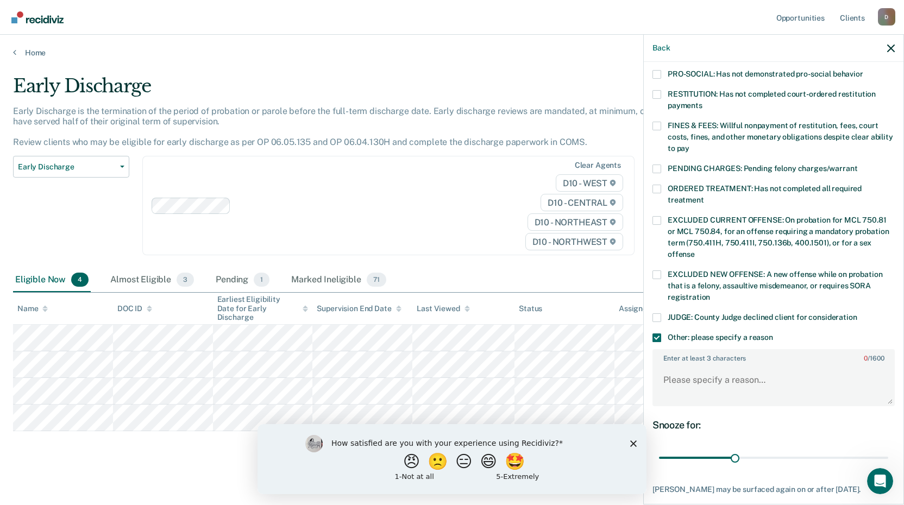
drag, startPoint x: 735, startPoint y: 438, endPoint x: 892, endPoint y: 441, distance: 157.0
click at [892, 441] on div "EE Which of the following requirements has [PERSON_NAME] not met? [MEDICAL_DATA…" at bounding box center [773, 282] width 260 height 440
click at [653, 333] on span at bounding box center [656, 337] width 9 height 9
click at [773, 333] on input "Other: please specify a reason" at bounding box center [773, 333] width 0 height 0
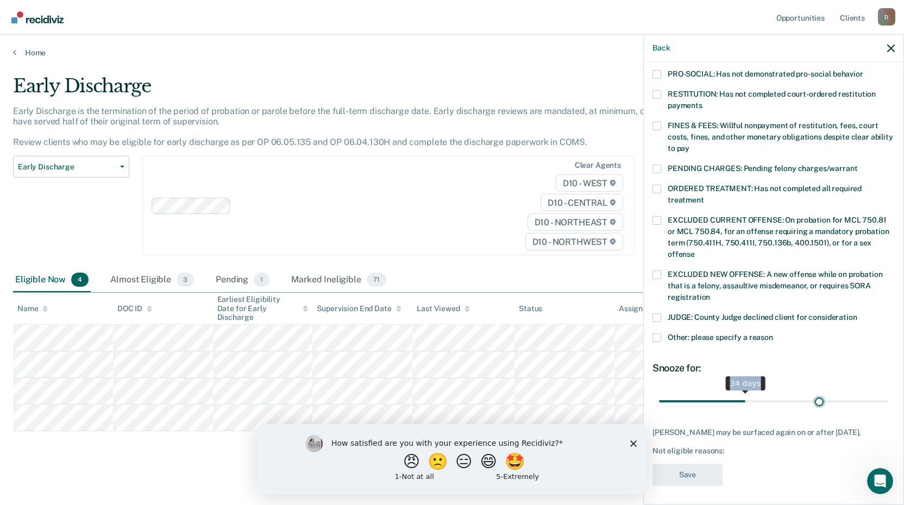
click at [813, 392] on input "range" at bounding box center [773, 401] width 229 height 19
type input "90"
click at [878, 392] on input "range" at bounding box center [773, 401] width 229 height 19
click at [660, 322] on div "EE Which of the following requirements has [PERSON_NAME] not met? [MEDICAL_DATA…" at bounding box center [773, 152] width 242 height 681
click at [660, 333] on span at bounding box center [656, 337] width 9 height 9
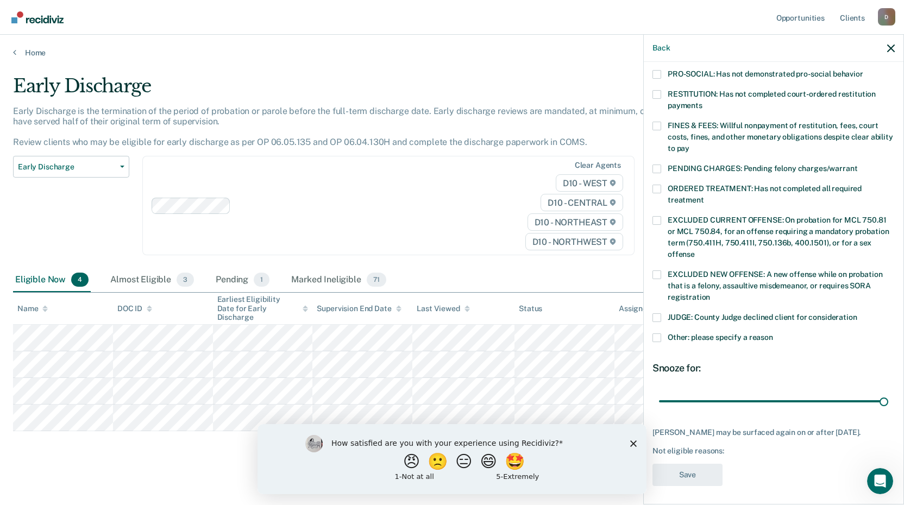
click at [773, 333] on input "Other: please specify a reason" at bounding box center [773, 333] width 0 height 0
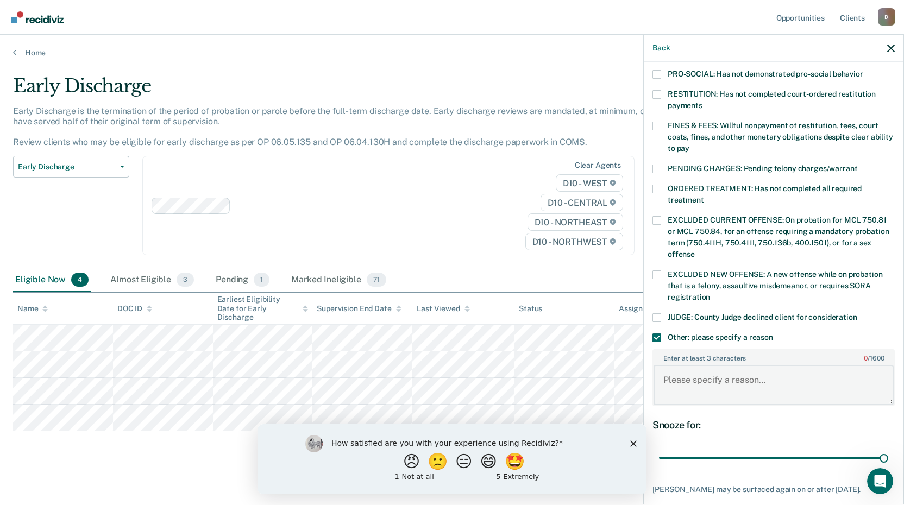
click at [701, 370] on textarea "Enter at least 3 characters 0 / 1600" at bounding box center [773, 385] width 240 height 40
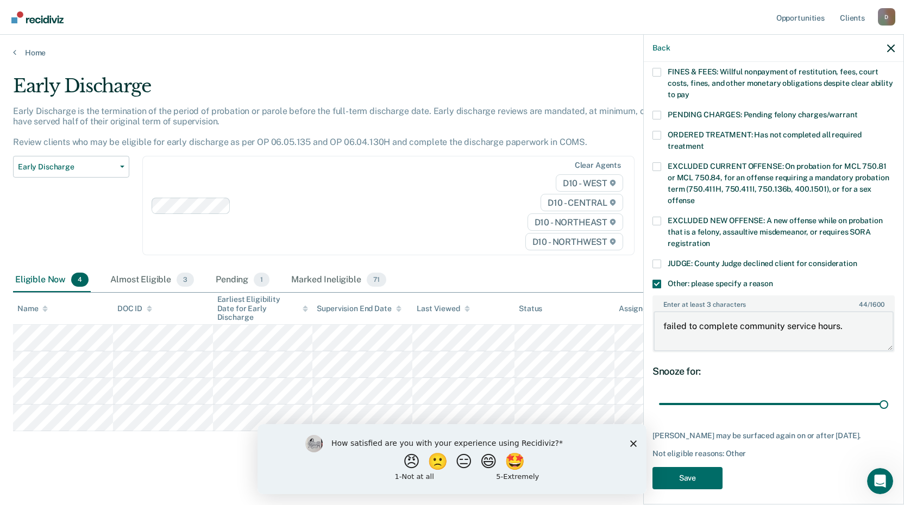
scroll to position [320, 0]
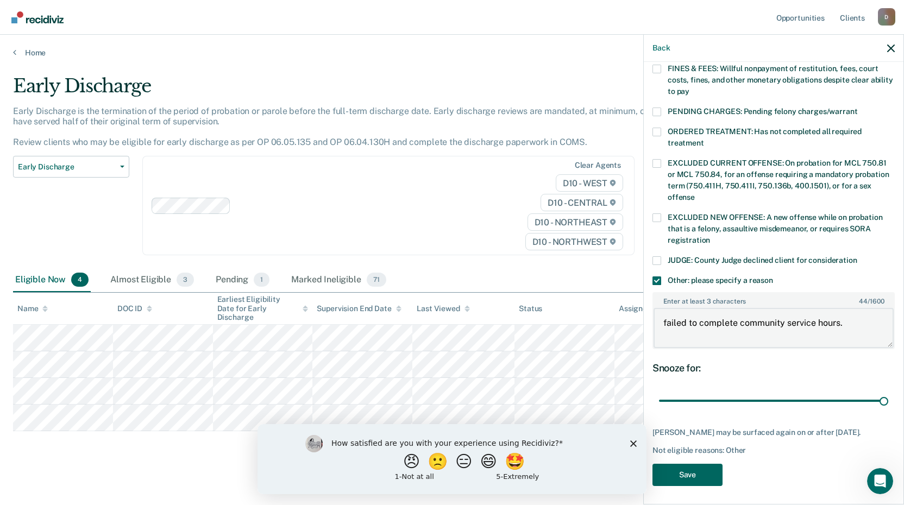
type textarea "failed to complete community service hours."
click at [687, 472] on button "Save" at bounding box center [687, 475] width 70 height 22
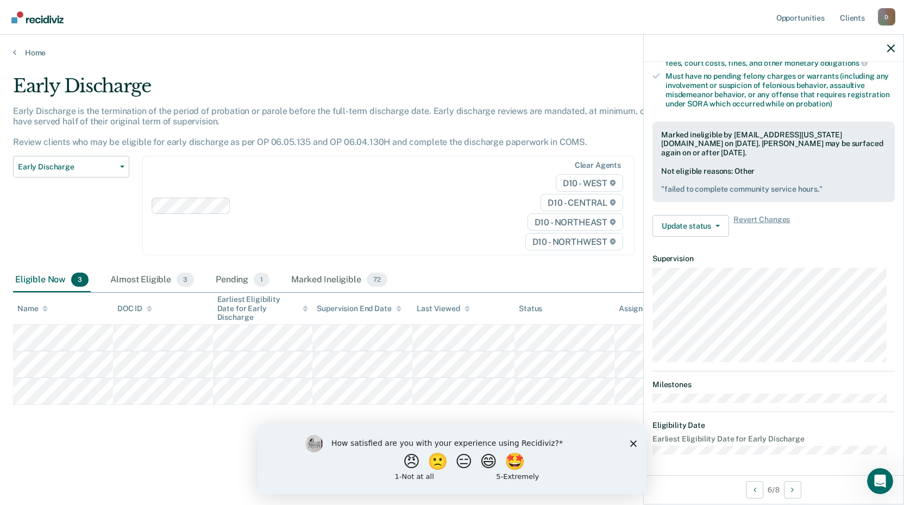
scroll to position [142, 0]
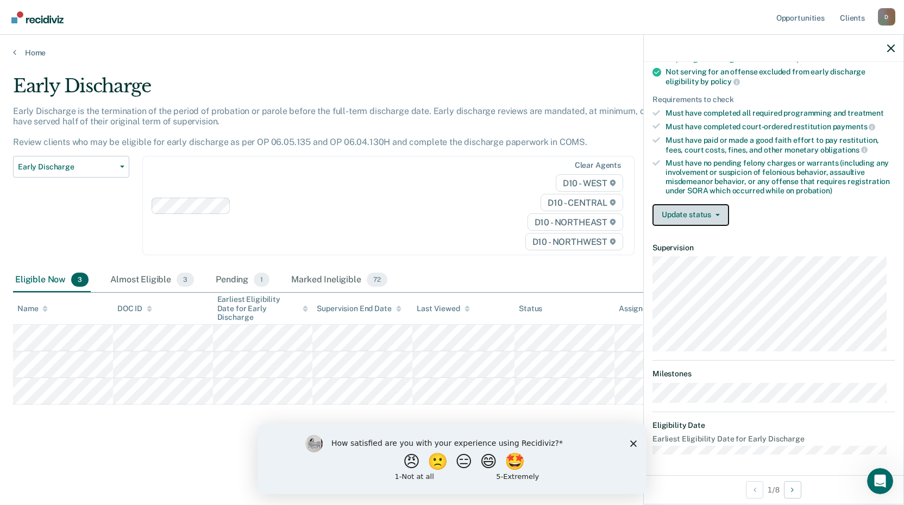
click at [715, 214] on icon "button" at bounding box center [717, 215] width 4 height 2
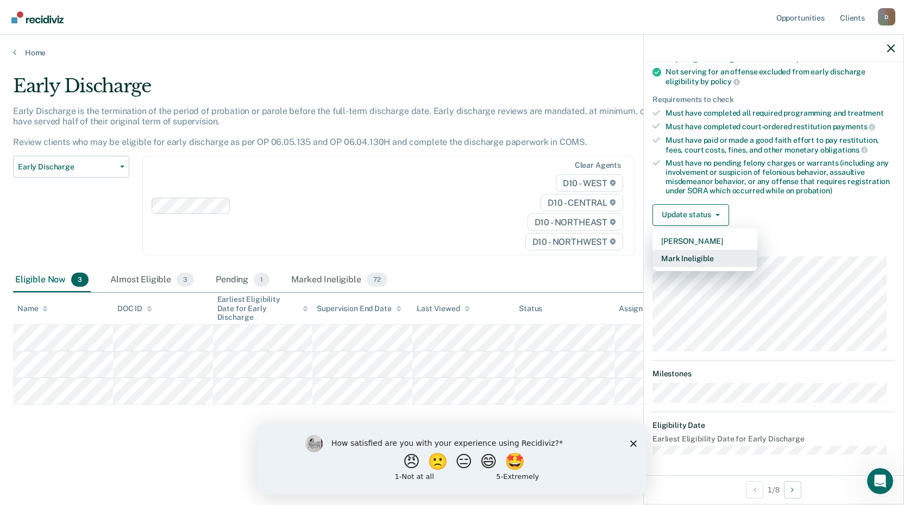
click at [695, 257] on button "Mark Ineligible" at bounding box center [704, 258] width 105 height 17
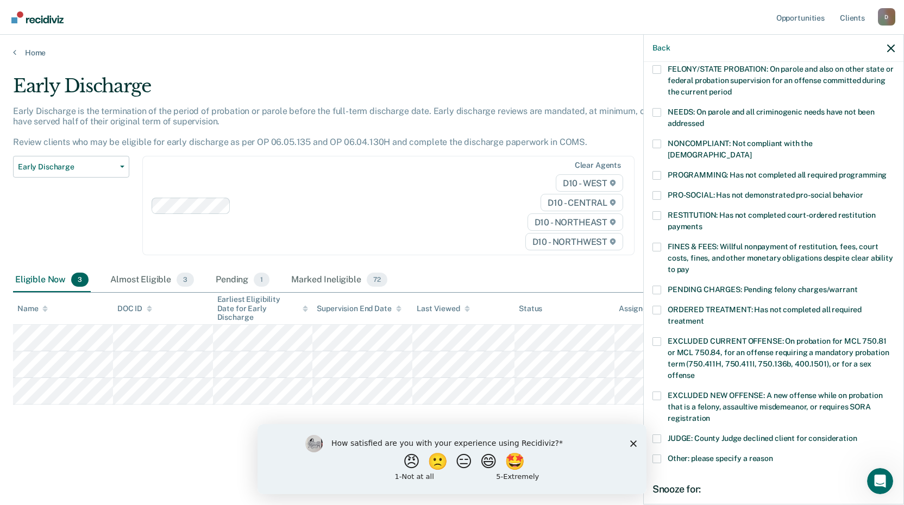
click at [661, 243] on label "FINES & FEES: Willful nonpayment of restitution, fees, court costs, fines, and …" at bounding box center [773, 260] width 242 height 34
click at [689, 266] on input "FINES & FEES: Willful nonpayment of restitution, fees, court costs, fines, and …" at bounding box center [689, 266] width 0 height 0
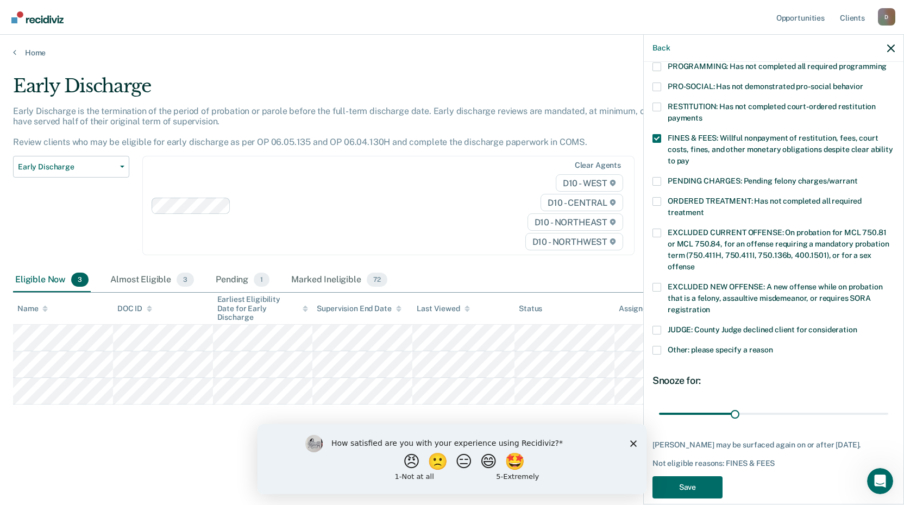
scroll to position [254, 0]
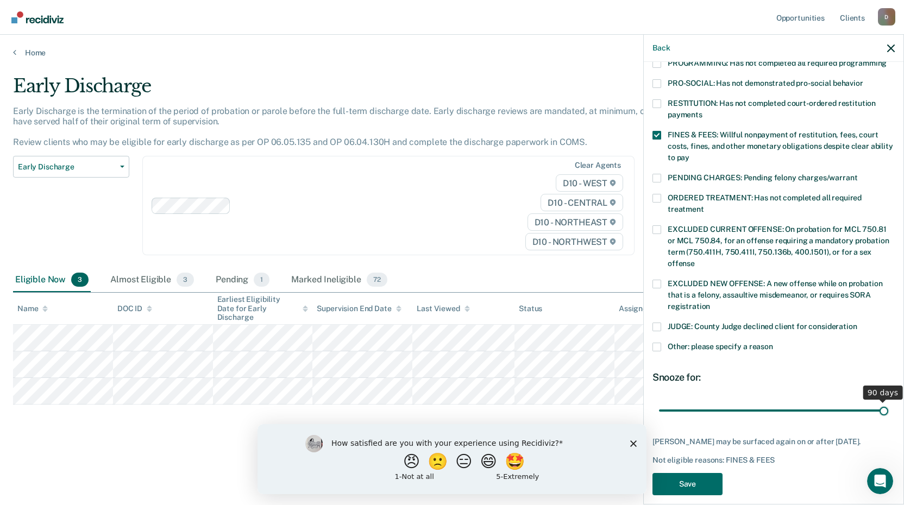
drag, startPoint x: 733, startPoint y: 395, endPoint x: 907, endPoint y: 397, distance: 174.9
type input "90"
click at [888, 401] on input "range" at bounding box center [773, 410] width 229 height 19
click at [674, 475] on button "Save" at bounding box center [687, 484] width 70 height 22
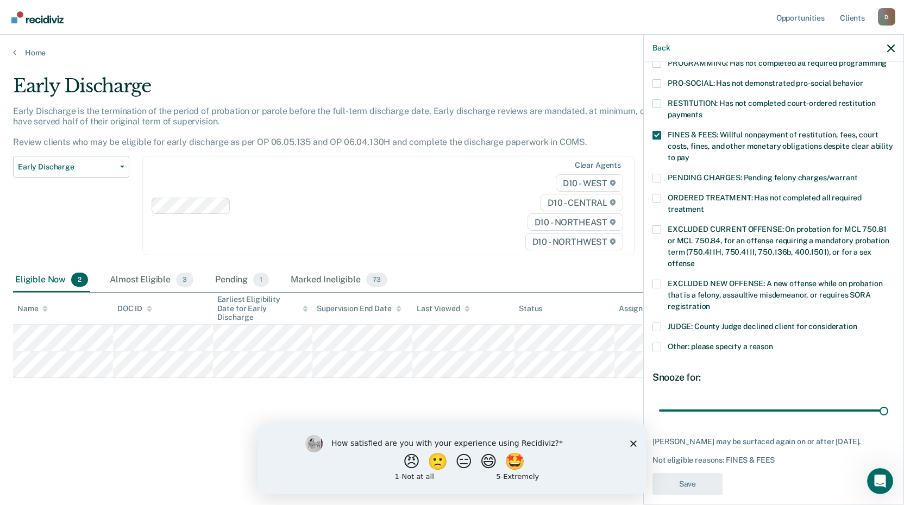
scroll to position [223, 0]
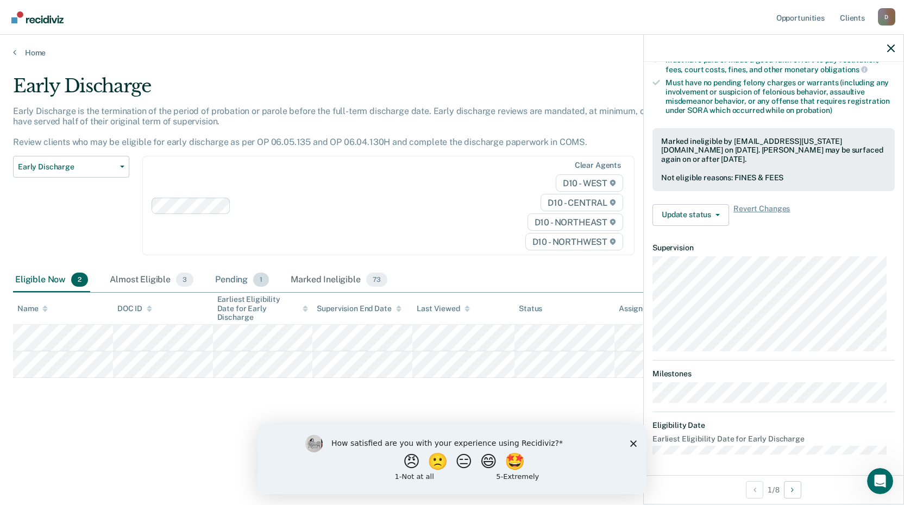
click at [246, 281] on div "Pending 1" at bounding box center [242, 280] width 58 height 24
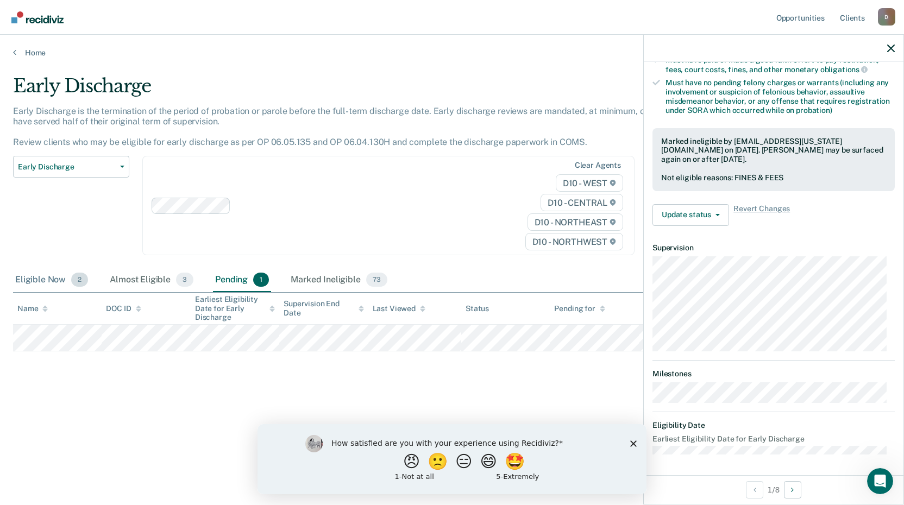
click at [21, 279] on div "Eligible Now 2" at bounding box center [51, 280] width 77 height 24
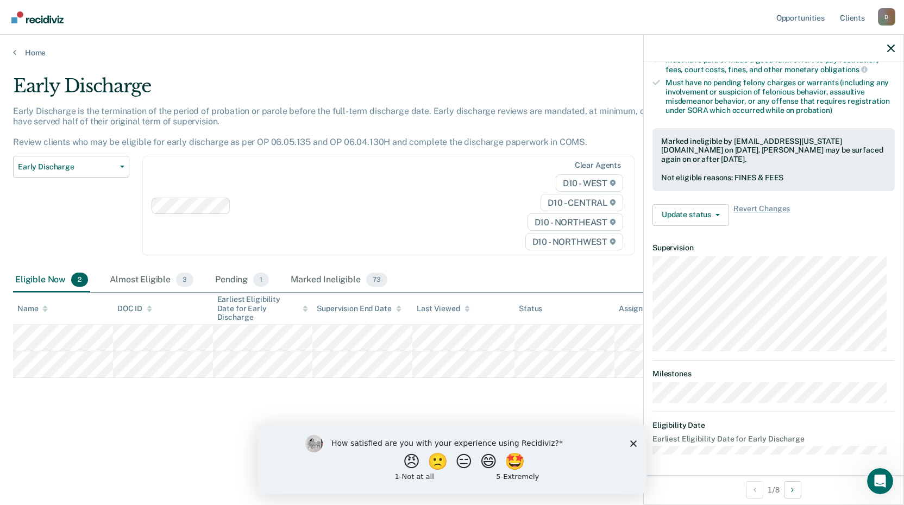
click at [49, 352] on tr at bounding box center [452, 364] width 878 height 27
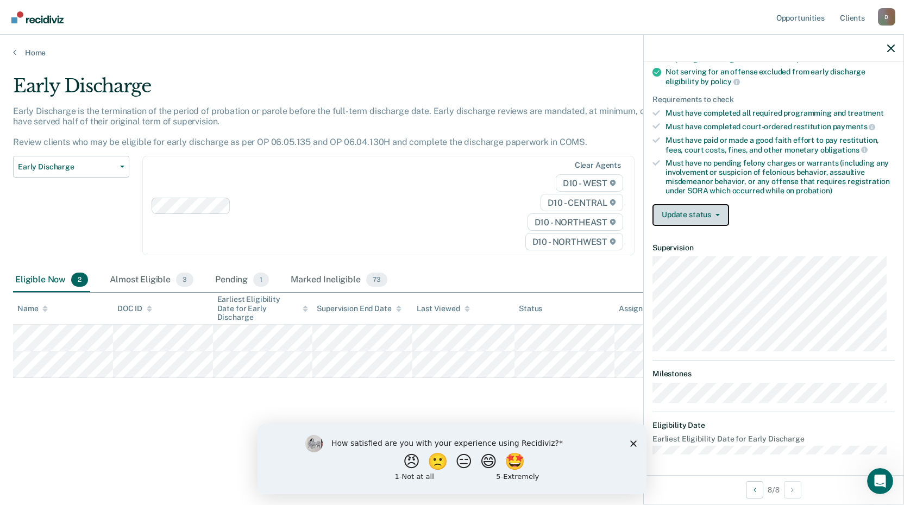
click at [723, 212] on button "Update status" at bounding box center [690, 215] width 77 height 22
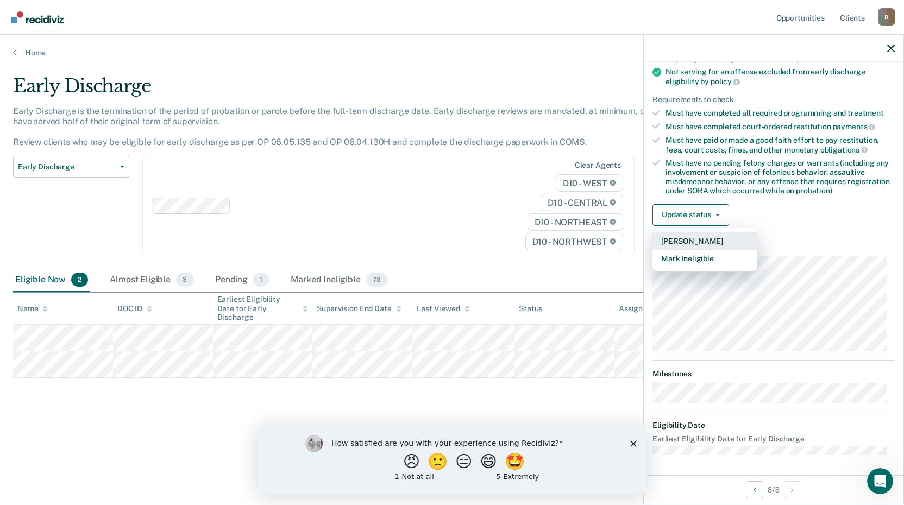
click at [693, 239] on button "[PERSON_NAME]" at bounding box center [704, 240] width 105 height 17
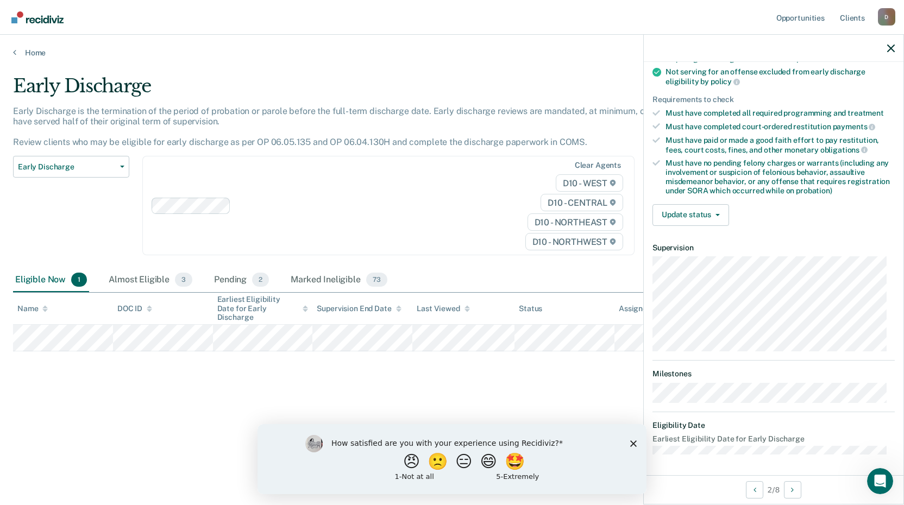
scroll to position [131, 0]
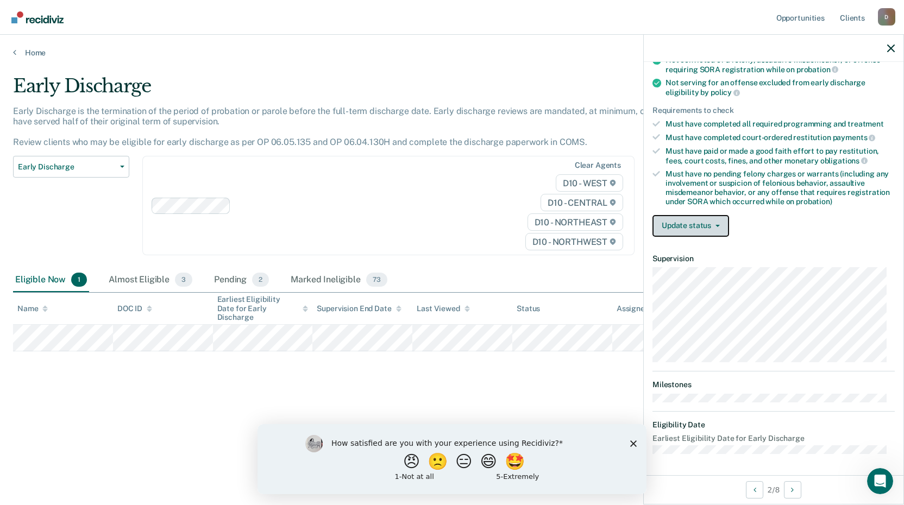
click at [725, 219] on button "Update status" at bounding box center [690, 226] width 77 height 22
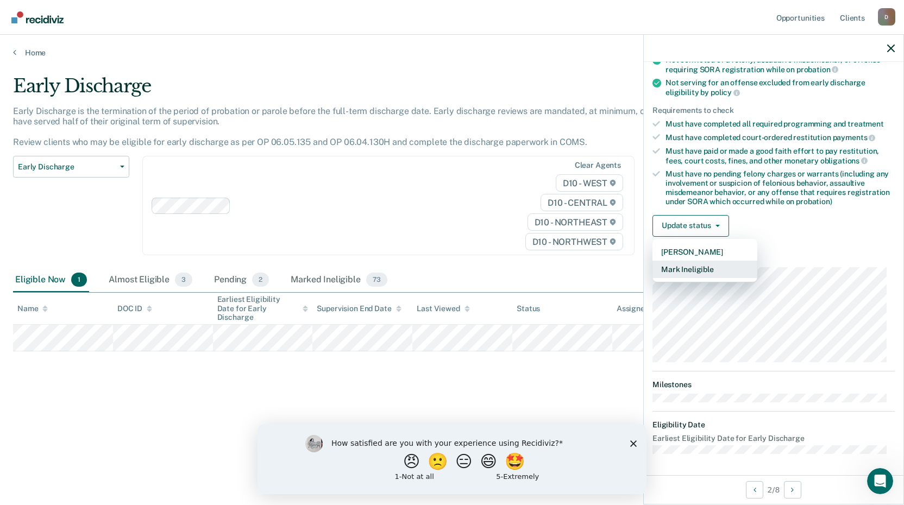
click at [698, 268] on button "Mark Ineligible" at bounding box center [704, 269] width 105 height 17
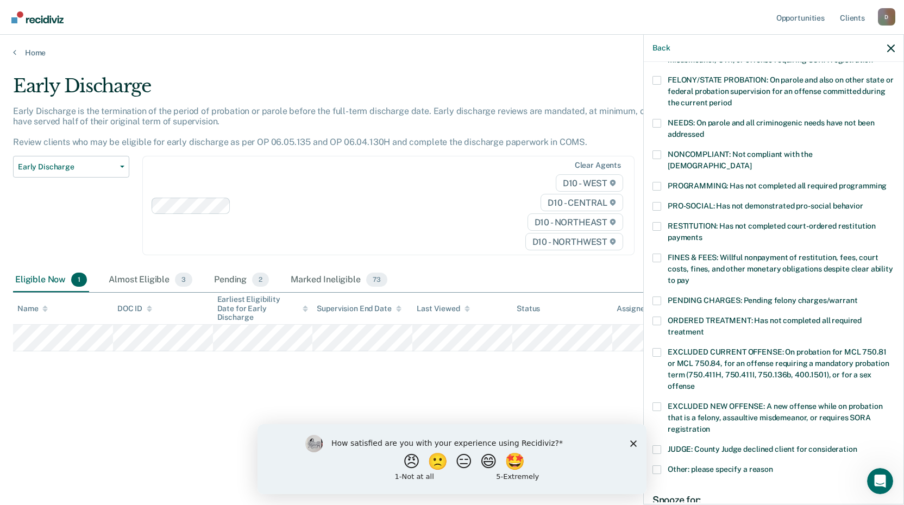
click at [658, 209] on div "PRO-SOCIAL: Has not demonstrated pro-social behavior" at bounding box center [773, 212] width 242 height 20
click at [662, 222] on label "RESTITUTION: Has not completed court-ordered restitution payments" at bounding box center [773, 233] width 242 height 23
click at [702, 233] on input "RESTITUTION: Has not completed court-ordered restitution payments" at bounding box center [702, 233] width 0 height 0
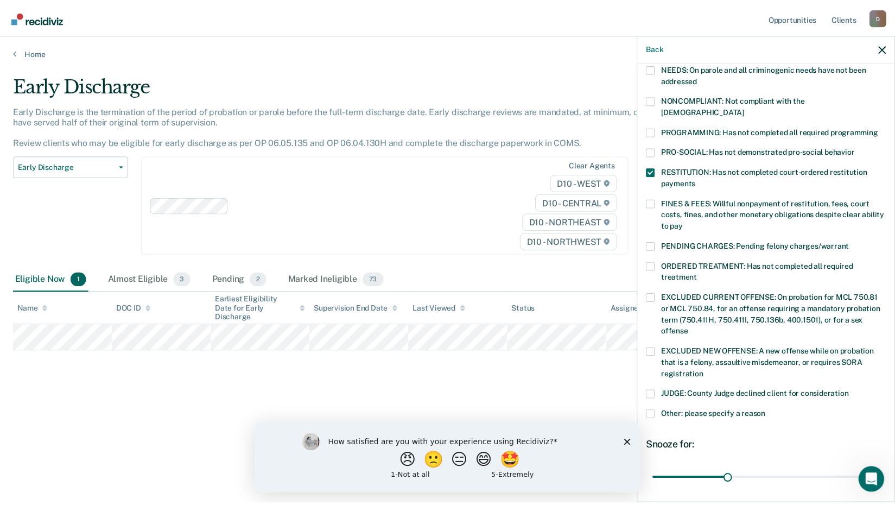
scroll to position [263, 0]
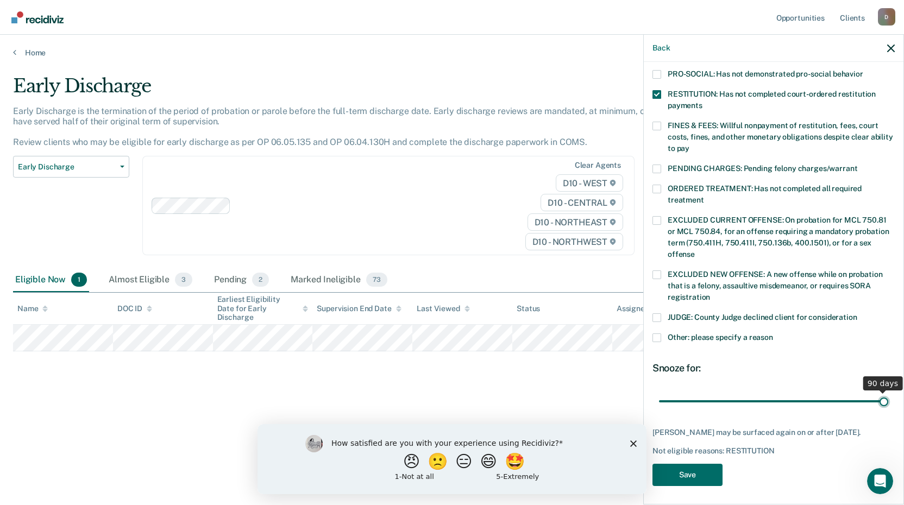
drag, startPoint x: 728, startPoint y: 390, endPoint x: 888, endPoint y: 388, distance: 160.7
type input "90"
click at [888, 392] on input "range" at bounding box center [773, 401] width 229 height 19
click at [700, 467] on button "Save" at bounding box center [687, 475] width 70 height 22
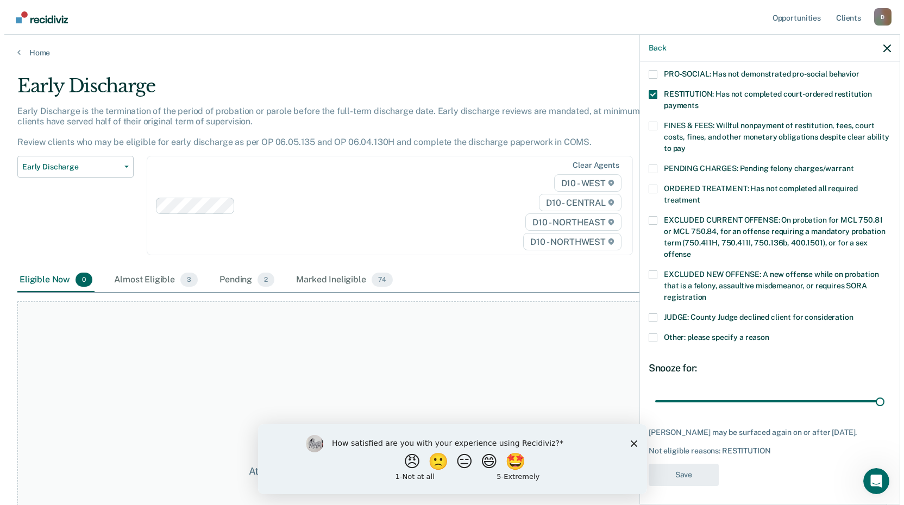
scroll to position [212, 0]
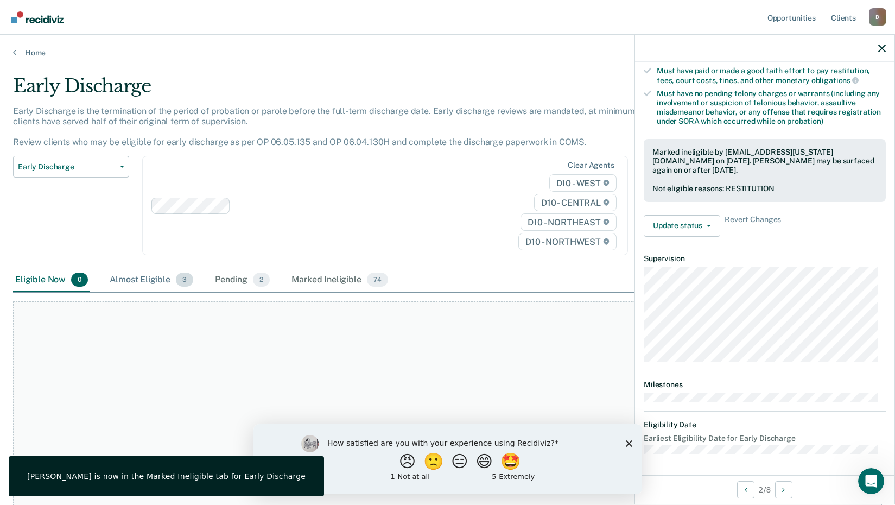
click at [130, 277] on div "Almost Eligible 3" at bounding box center [152, 280] width 88 height 24
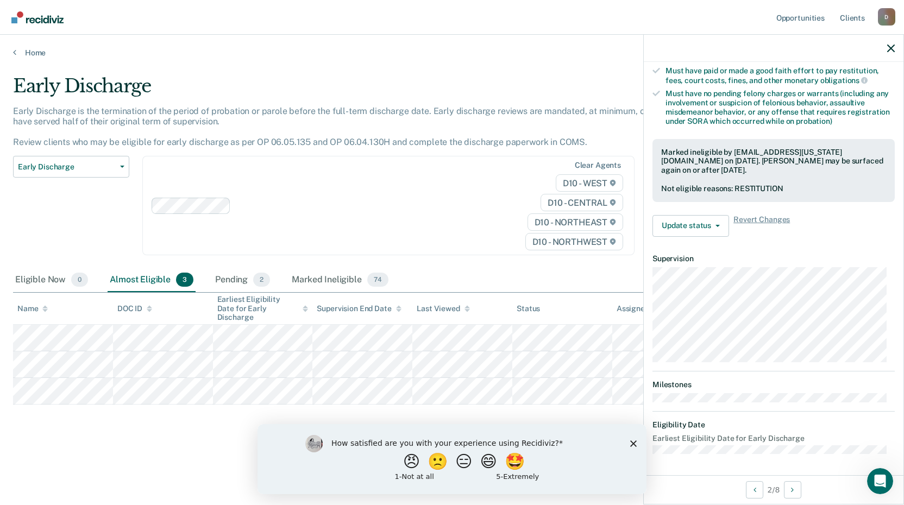
scroll to position [131, 0]
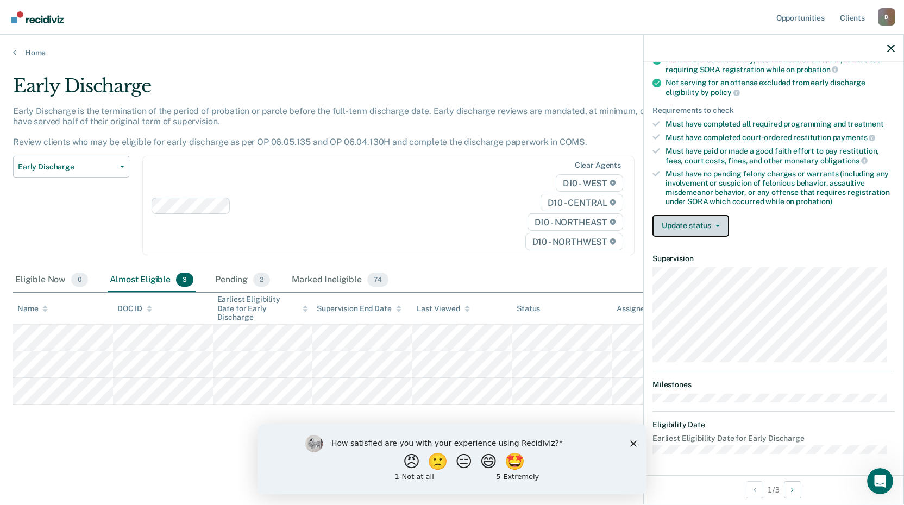
click at [712, 226] on button "Update status" at bounding box center [690, 226] width 77 height 22
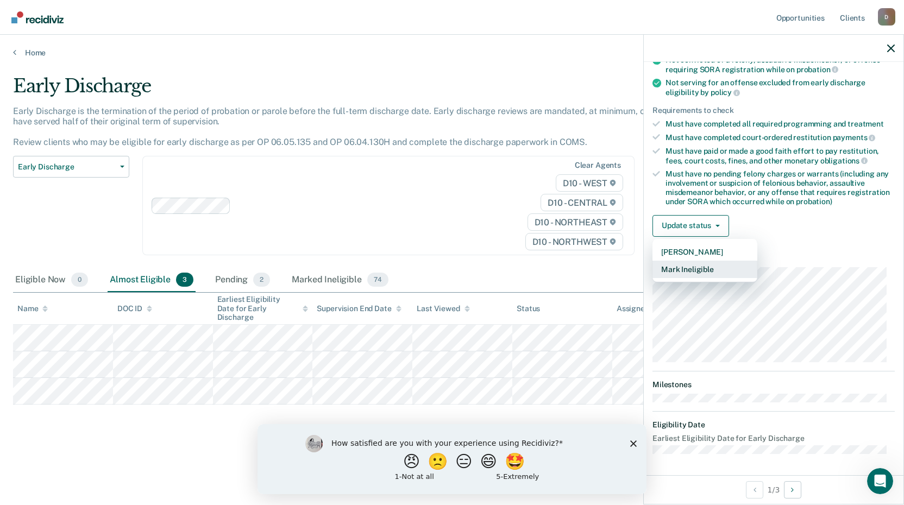
click at [695, 269] on button "Mark Ineligible" at bounding box center [704, 269] width 105 height 17
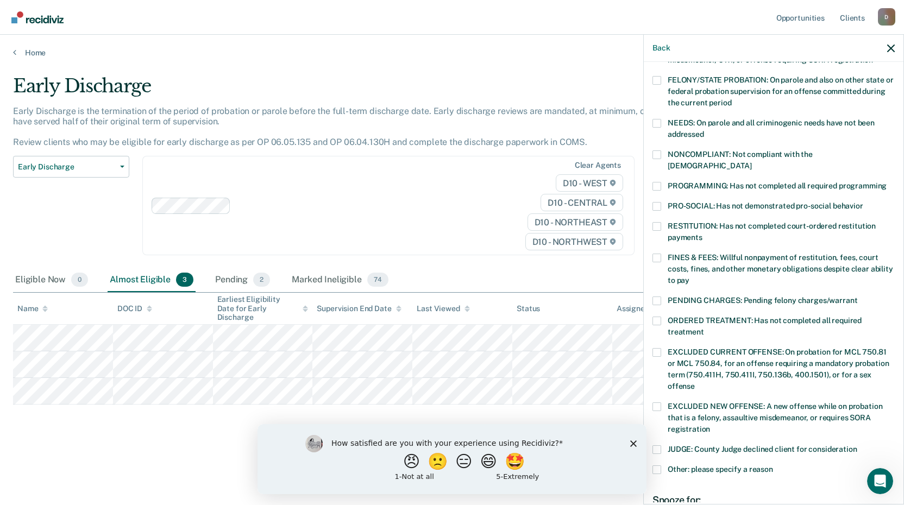
click at [660, 254] on span at bounding box center [656, 258] width 9 height 9
click at [689, 276] on input "FINES & FEES: Willful nonpayment of restitution, fees, court costs, fines, and …" at bounding box center [689, 276] width 0 height 0
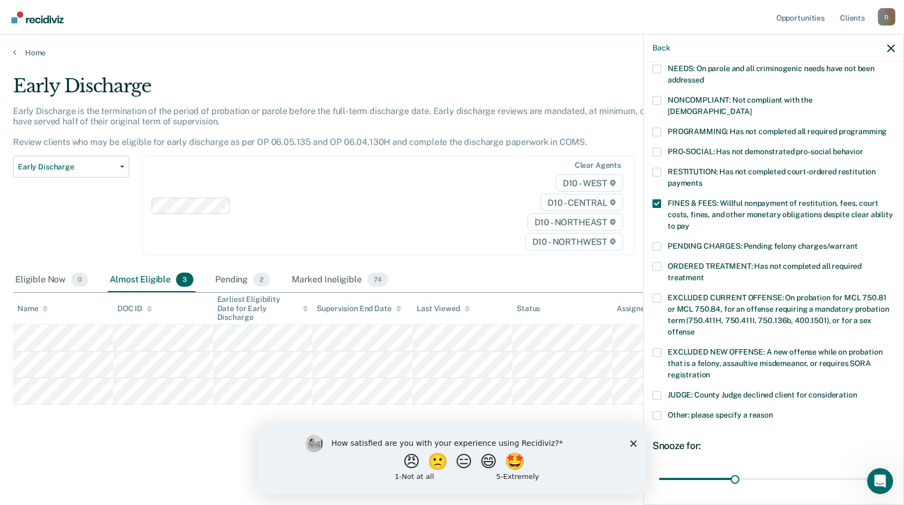
scroll to position [263, 0]
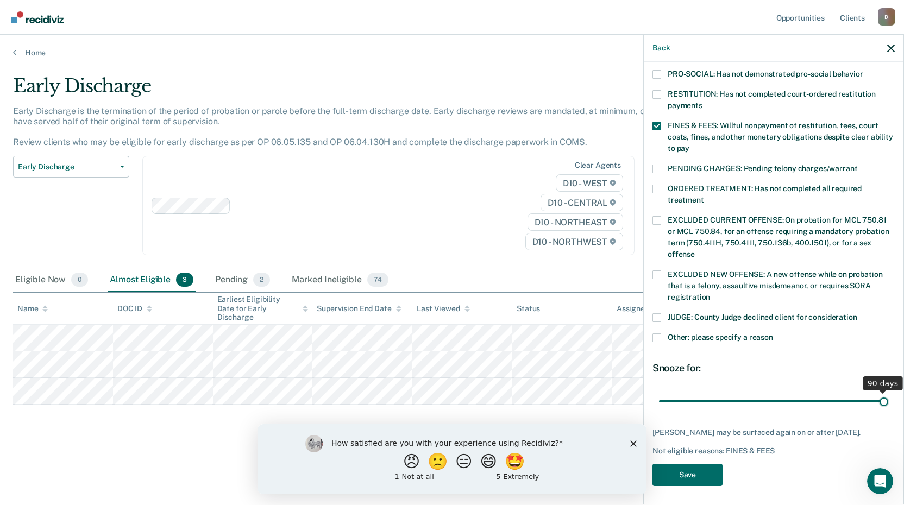
drag, startPoint x: 744, startPoint y: 388, endPoint x: 907, endPoint y: 388, distance: 163.4
type input "90"
click at [888, 392] on input "range" at bounding box center [773, 401] width 229 height 19
click at [675, 471] on button "Save" at bounding box center [687, 475] width 70 height 22
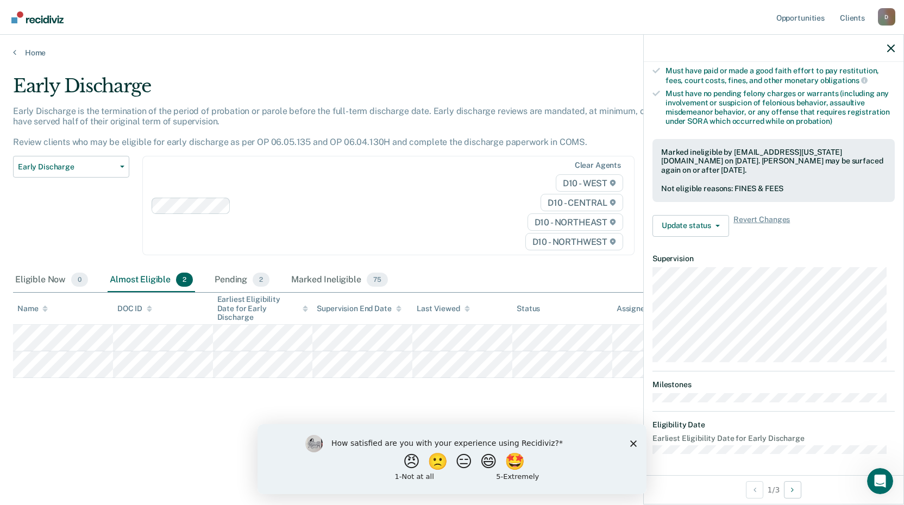
scroll to position [131, 0]
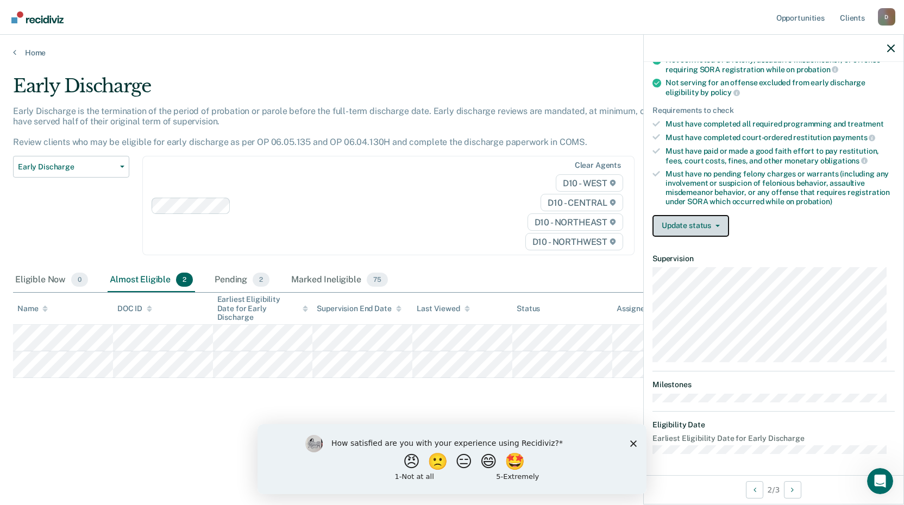
click at [717, 226] on button "Update status" at bounding box center [690, 226] width 77 height 22
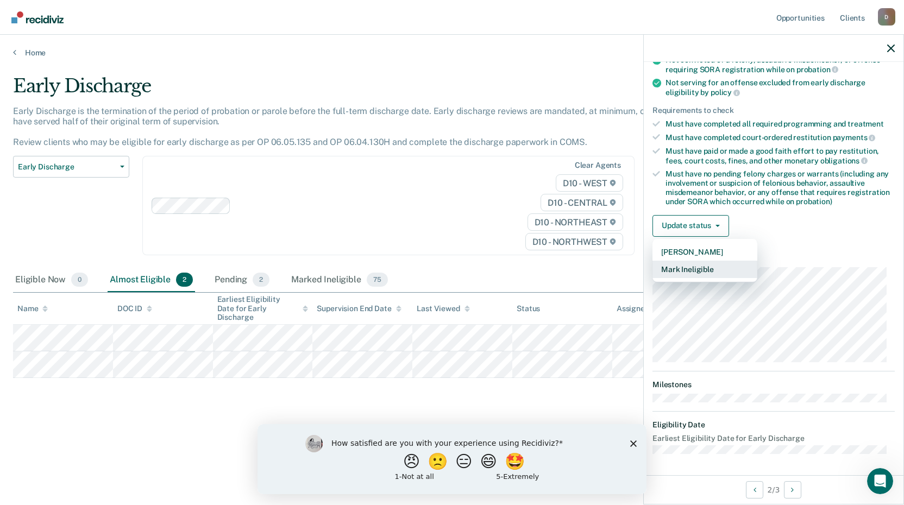
click at [686, 270] on button "Mark Ineligible" at bounding box center [704, 269] width 105 height 17
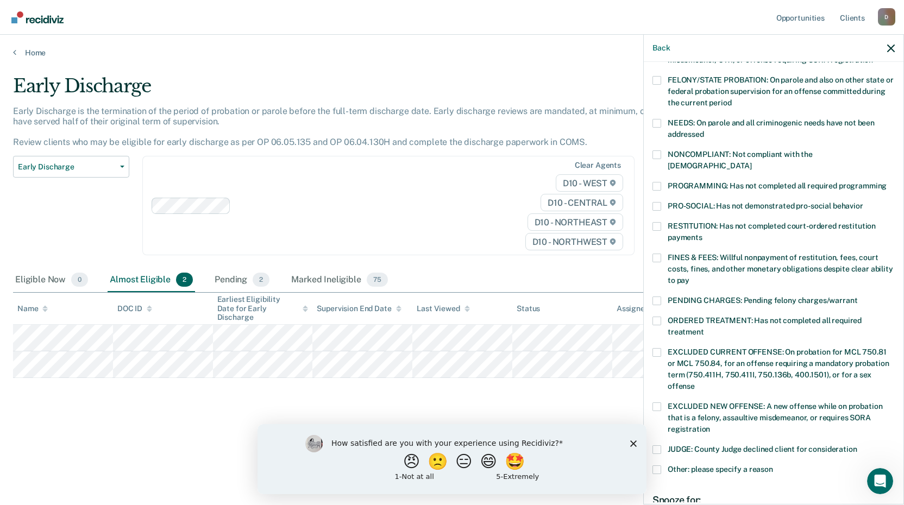
click at [658, 254] on span at bounding box center [656, 258] width 9 height 9
click at [689, 276] on input "FINES & FEES: Willful nonpayment of restitution, fees, court costs, fines, and …" at bounding box center [689, 276] width 0 height 0
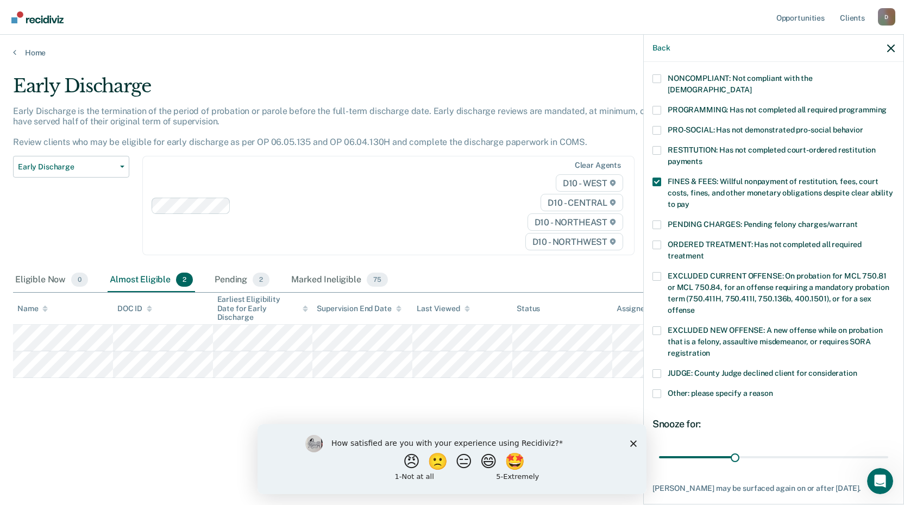
scroll to position [263, 0]
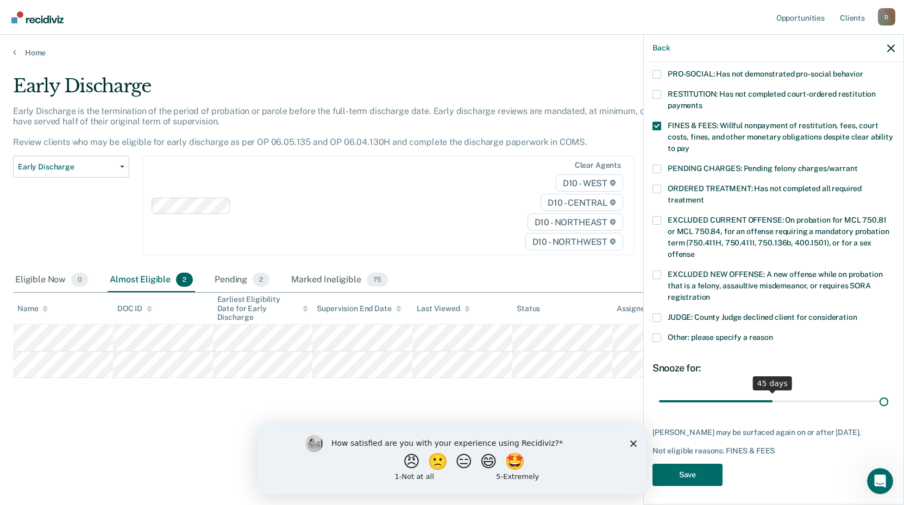
drag, startPoint x: 732, startPoint y: 385, endPoint x: 907, endPoint y: 387, distance: 175.4
type input "90"
click at [888, 392] on input "range" at bounding box center [773, 401] width 229 height 19
click at [685, 475] on button "Save" at bounding box center [687, 475] width 70 height 22
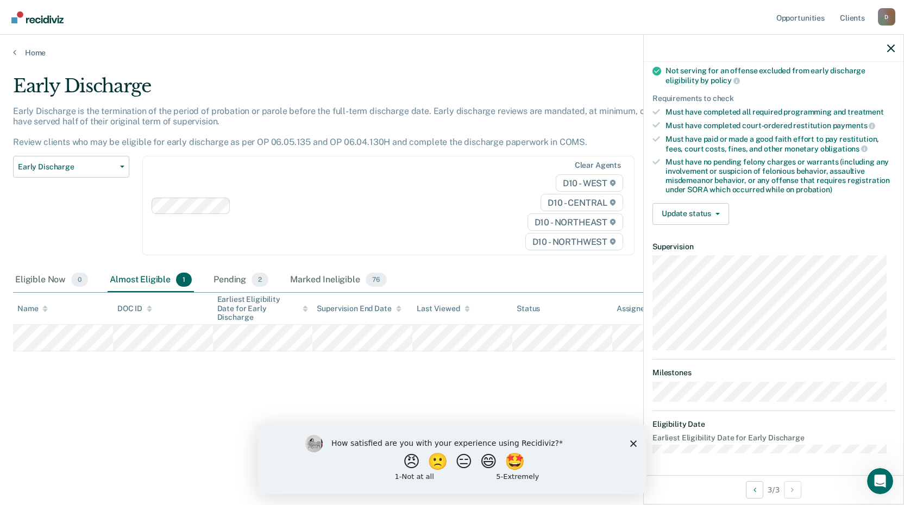
scroll to position [142, 0]
click at [714, 209] on button "Update status" at bounding box center [690, 215] width 77 height 22
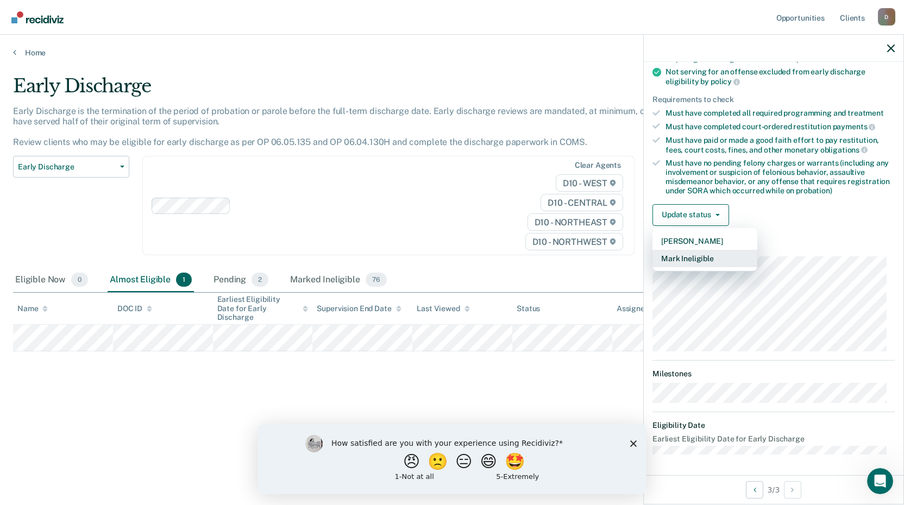
click at [691, 260] on button "Mark Ineligible" at bounding box center [704, 258] width 105 height 17
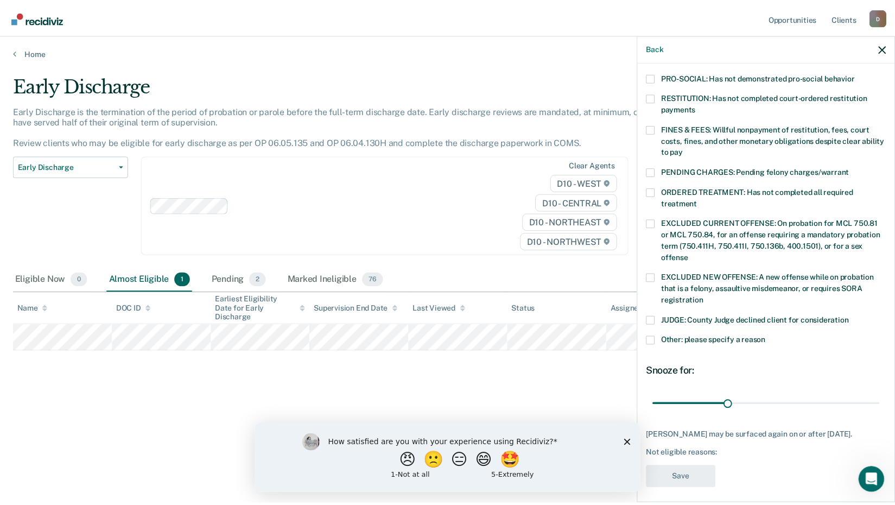
scroll to position [263, 0]
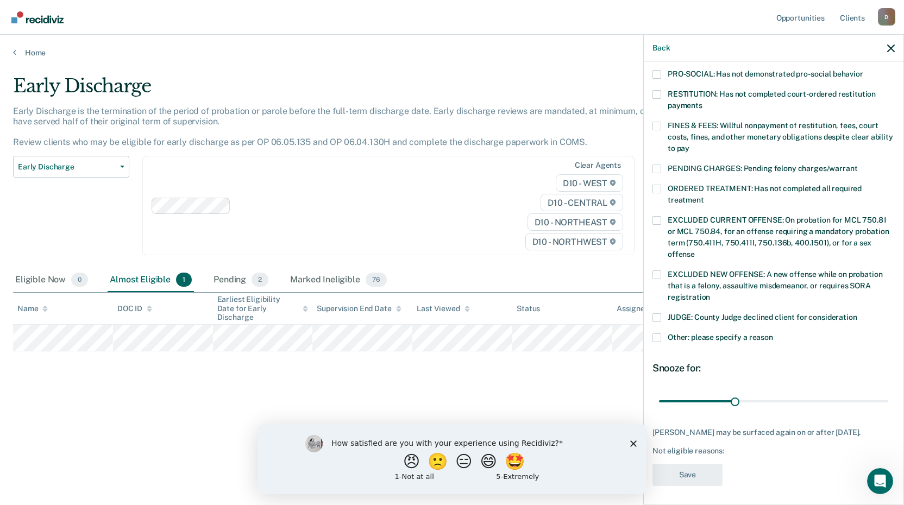
click at [653, 109] on div "RESTITUTION: Has not completed court-ordered restitution payments" at bounding box center [773, 105] width 242 height 31
click at [658, 122] on span at bounding box center [656, 126] width 9 height 9
click at [689, 144] on input "FINES & FEES: Willful nonpayment of restitution, fees, court costs, fines, and …" at bounding box center [689, 144] width 0 height 0
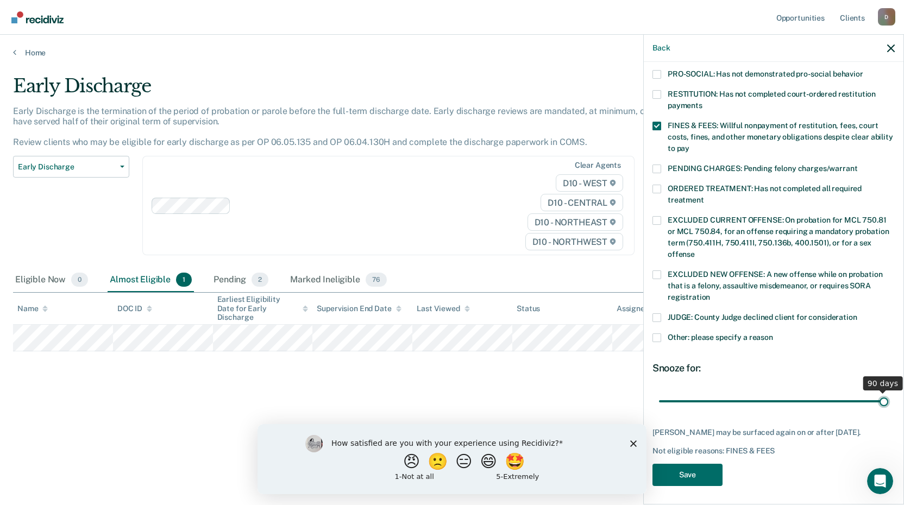
drag, startPoint x: 730, startPoint y: 388, endPoint x: 907, endPoint y: 384, distance: 177.1
type input "90"
click at [888, 392] on input "range" at bounding box center [773, 401] width 229 height 19
click at [698, 478] on button "Save" at bounding box center [687, 475] width 70 height 22
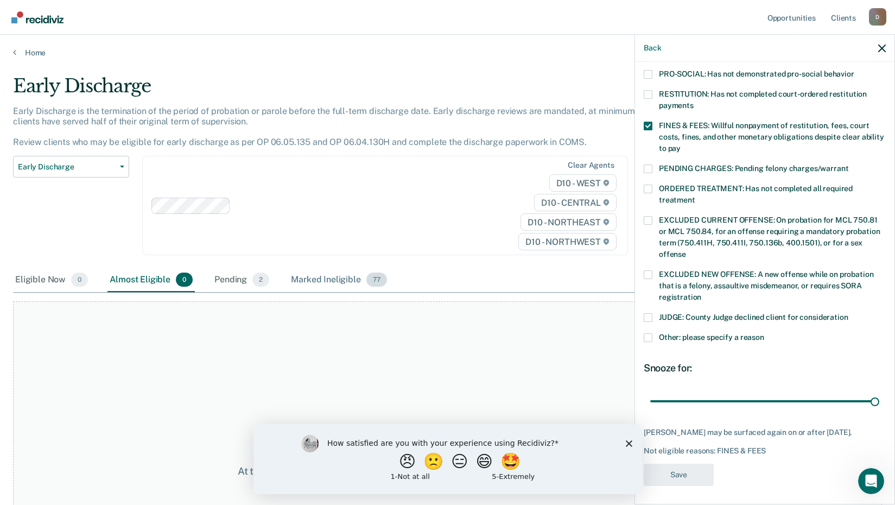
scroll to position [223, 0]
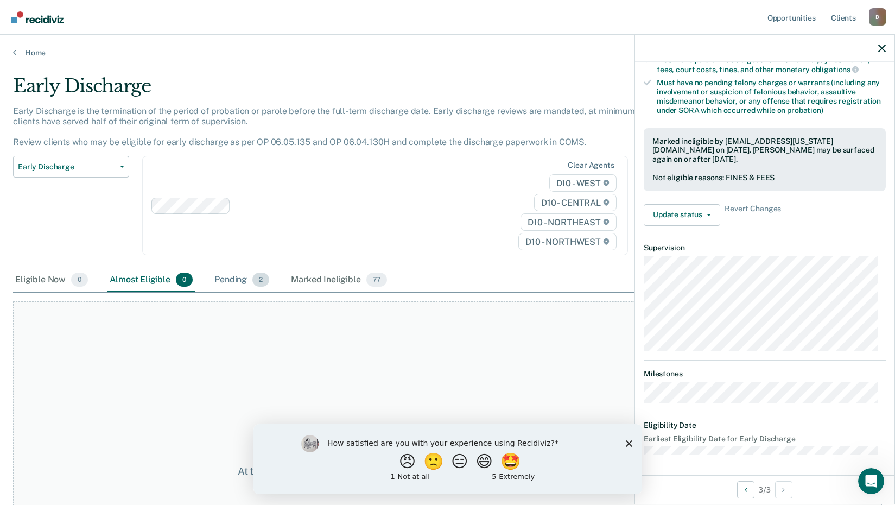
click at [223, 279] on div "Pending 2" at bounding box center [241, 280] width 59 height 24
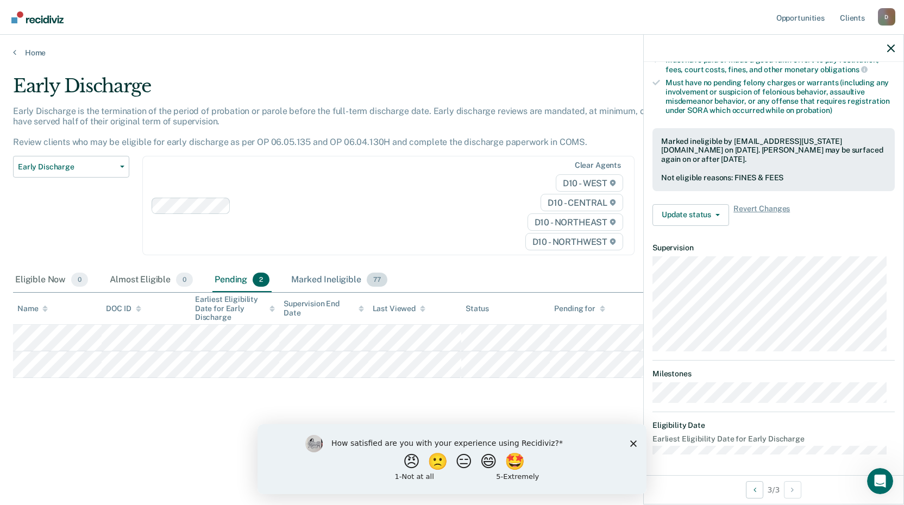
click at [329, 275] on div "Marked Ineligible 77" at bounding box center [339, 280] width 100 height 24
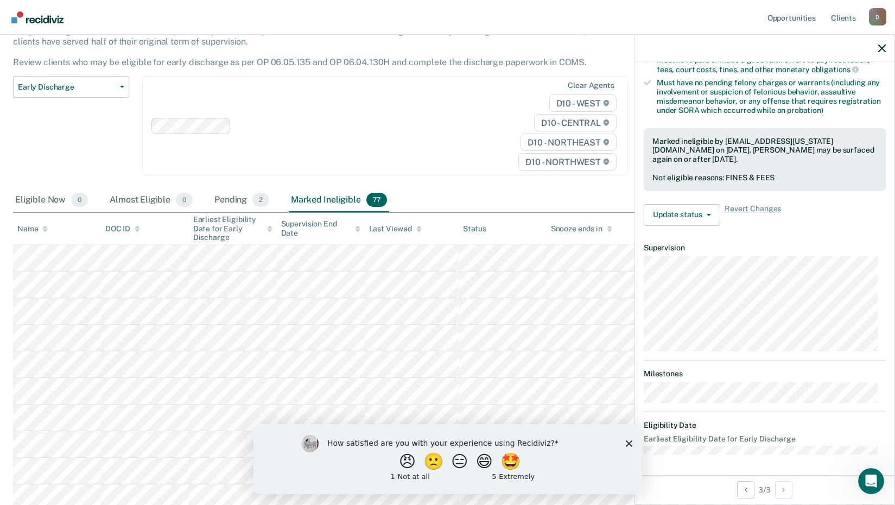
scroll to position [109, 0]
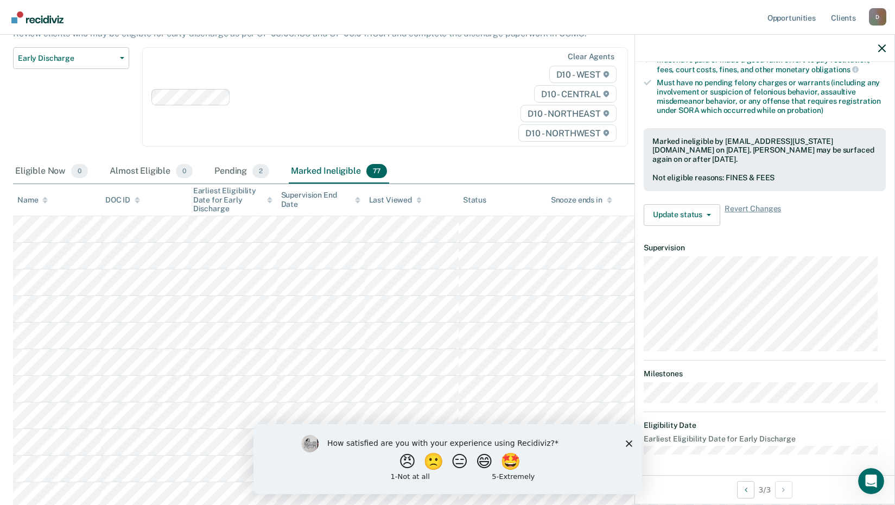
click at [39, 202] on div "Name" at bounding box center [32, 199] width 30 height 9
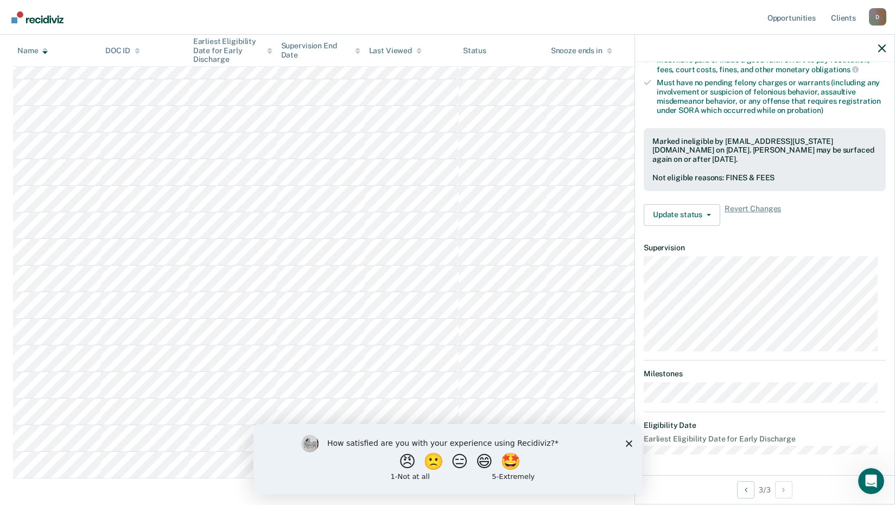
scroll to position [1784, 0]
